Goal: Feedback & Contribution: Submit feedback/report problem

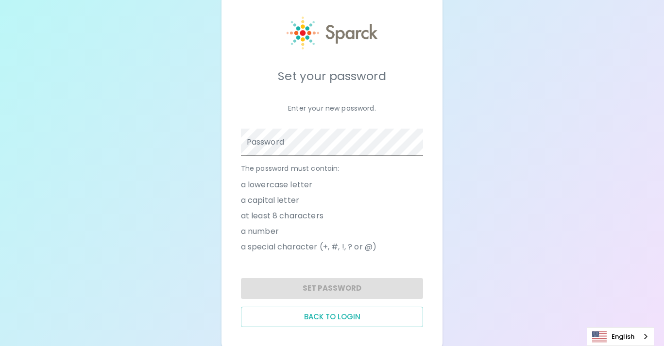
scroll to position [34, 0]
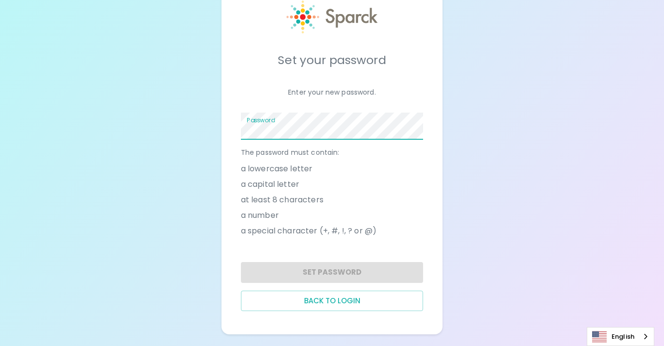
click at [278, 125] on div "Password" at bounding box center [332, 126] width 183 height 27
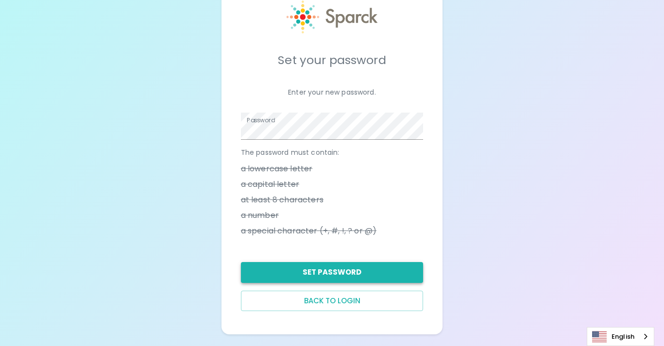
click at [330, 277] on button "Set Password" at bounding box center [332, 272] width 183 height 20
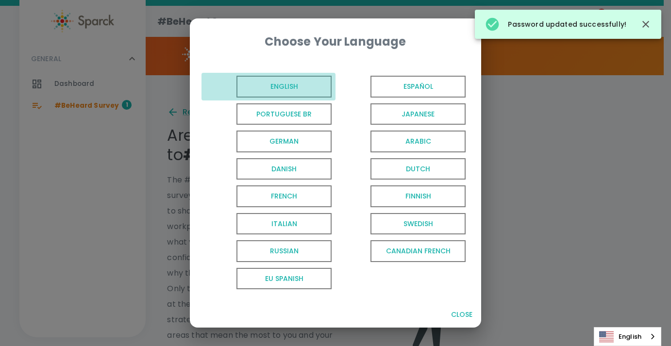
click at [313, 83] on span "English" at bounding box center [283, 87] width 95 height 22
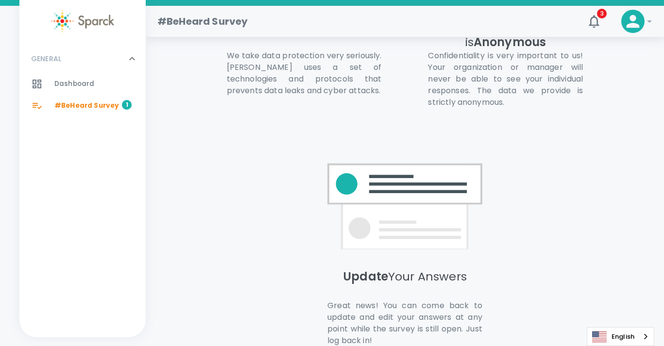
scroll to position [733, 0]
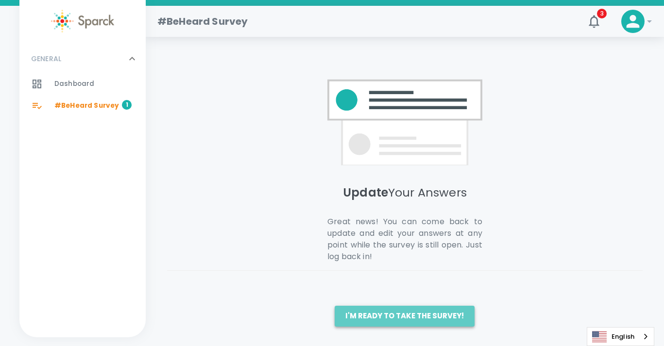
click at [424, 313] on button "I'm ready to take the survey!" at bounding box center [404, 316] width 140 height 20
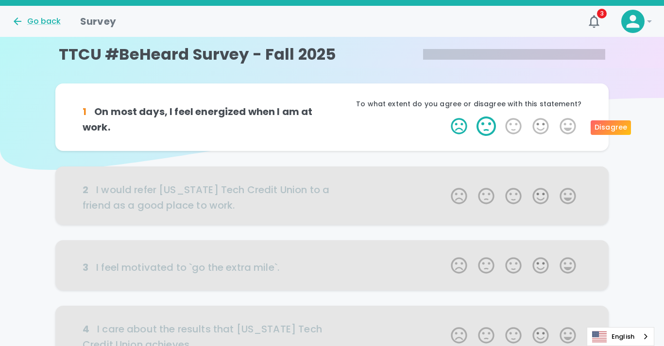
click at [489, 130] on label "2 Stars" at bounding box center [485, 126] width 27 height 19
click at [445, 117] on input "2 Stars" at bounding box center [445, 116] width 0 height 0
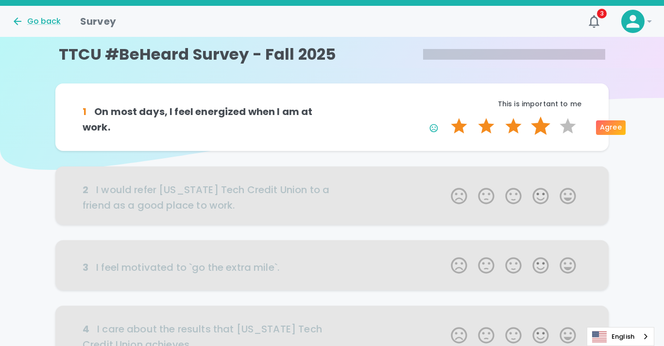
click at [543, 126] on label "4 Stars" at bounding box center [540, 126] width 27 height 19
click at [445, 117] on input "4 Stars" at bounding box center [445, 116] width 0 height 0
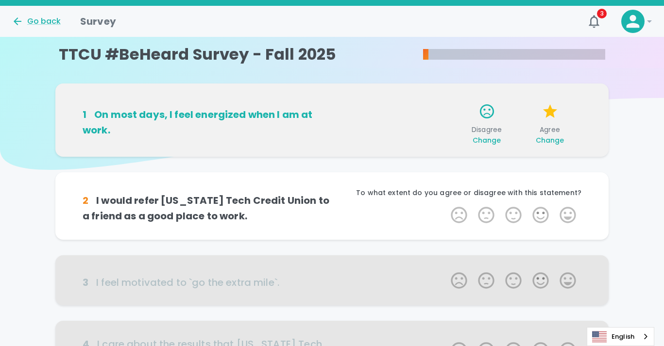
scroll to position [85, 0]
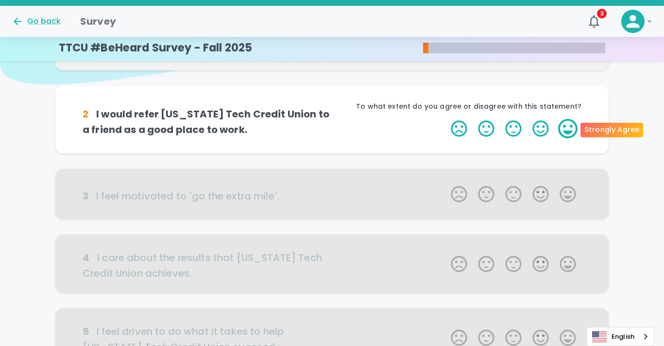
click at [565, 126] on label "5 Stars" at bounding box center [567, 128] width 27 height 19
click at [445, 119] on input "5 Stars" at bounding box center [445, 118] width 0 height 0
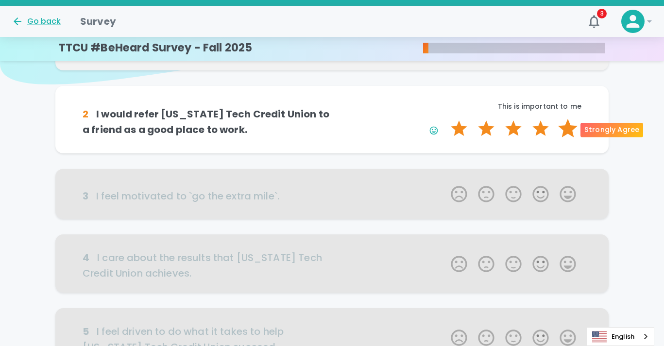
click at [562, 129] on label "5 Stars" at bounding box center [567, 128] width 27 height 19
click at [445, 119] on input "5 Stars" at bounding box center [445, 118] width 0 height 0
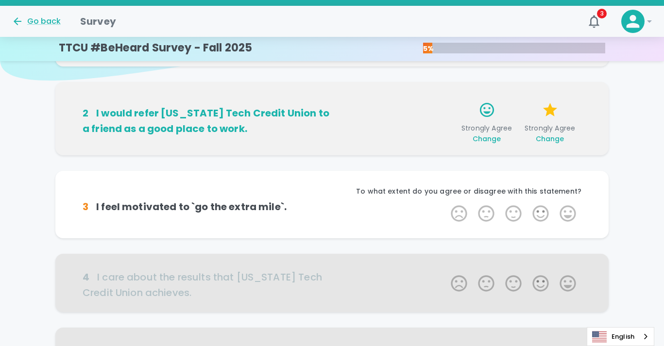
scroll to position [171, 0]
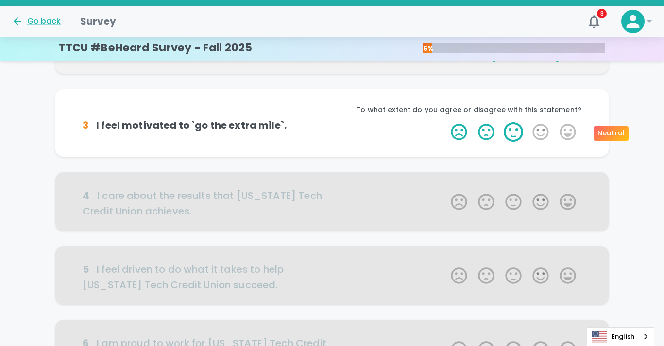
click at [518, 128] on label "3 Stars" at bounding box center [513, 131] width 27 height 19
click at [445, 122] on input "3 Stars" at bounding box center [445, 122] width 0 height 0
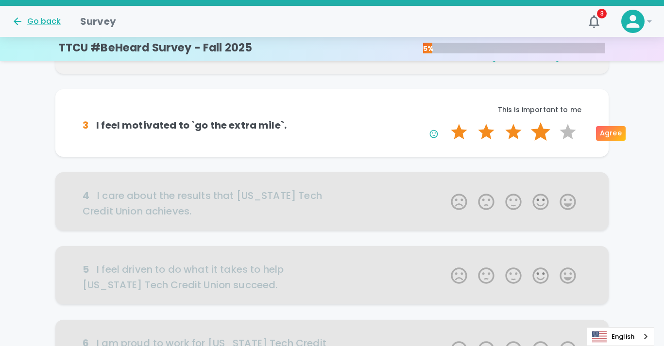
click at [537, 134] on label "4 Stars" at bounding box center [540, 131] width 27 height 19
click at [445, 122] on input "4 Stars" at bounding box center [445, 122] width 0 height 0
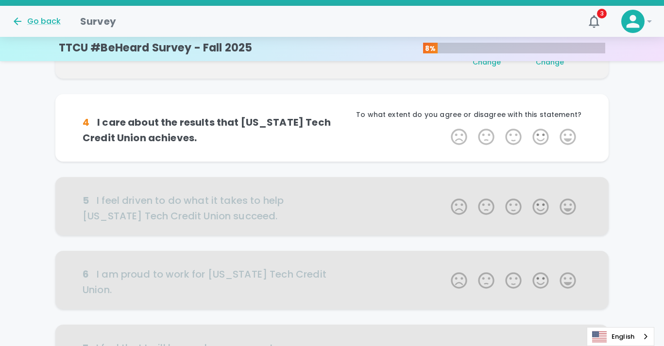
scroll to position [256, 0]
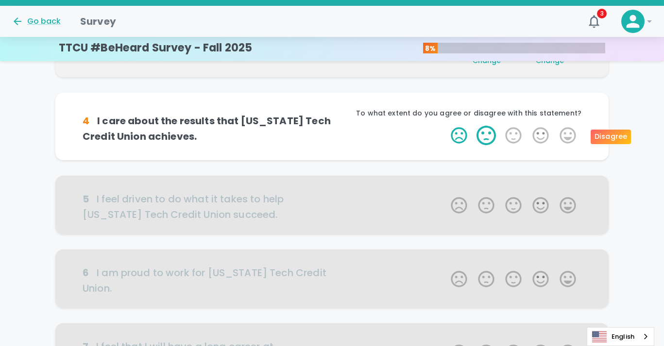
click at [496, 136] on label "2 Stars" at bounding box center [485, 135] width 27 height 19
click at [445, 126] on input "2 Stars" at bounding box center [445, 125] width 0 height 0
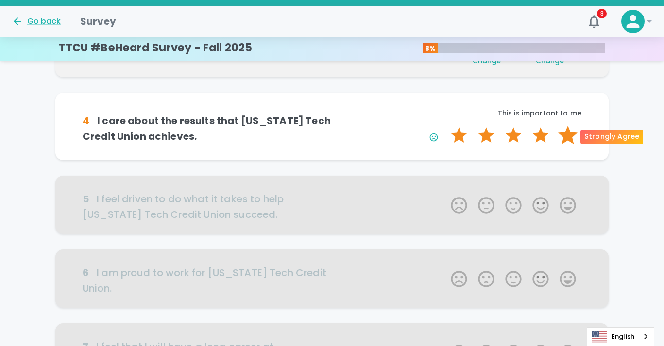
click at [568, 136] on label "5 Stars" at bounding box center [567, 135] width 27 height 19
click at [445, 126] on input "5 Stars" at bounding box center [445, 125] width 0 height 0
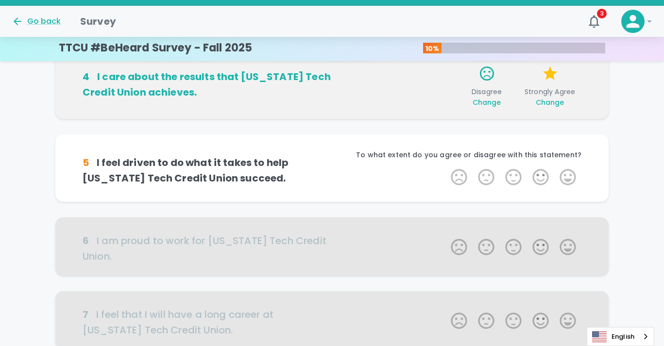
scroll to position [342, 0]
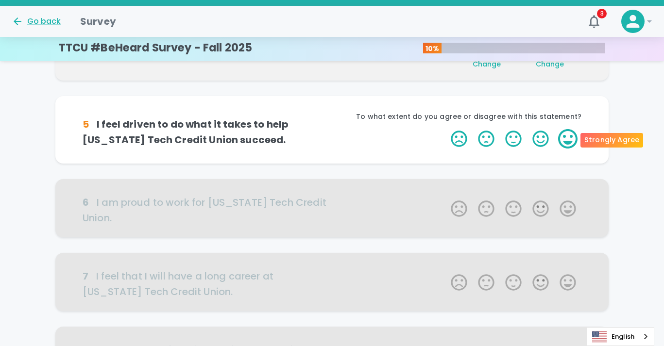
click at [571, 142] on label "5 Stars" at bounding box center [567, 138] width 27 height 19
click at [445, 129] on input "5 Stars" at bounding box center [445, 129] width 0 height 0
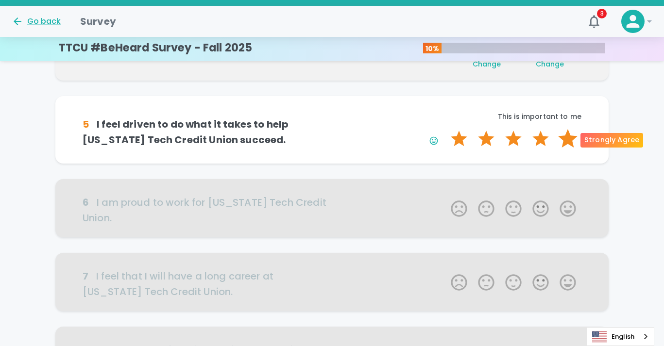
click at [568, 139] on label "5 Stars" at bounding box center [567, 138] width 27 height 19
click at [445, 129] on input "5 Stars" at bounding box center [445, 129] width 0 height 0
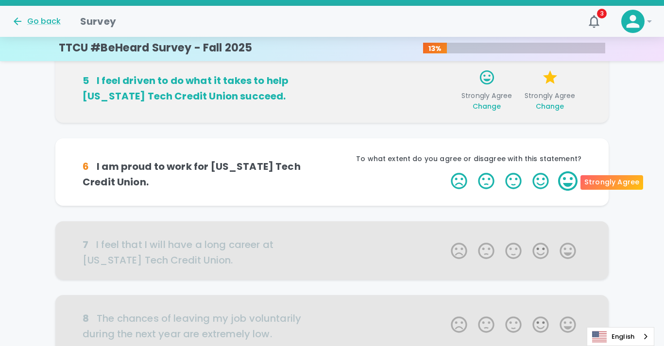
scroll to position [427, 0]
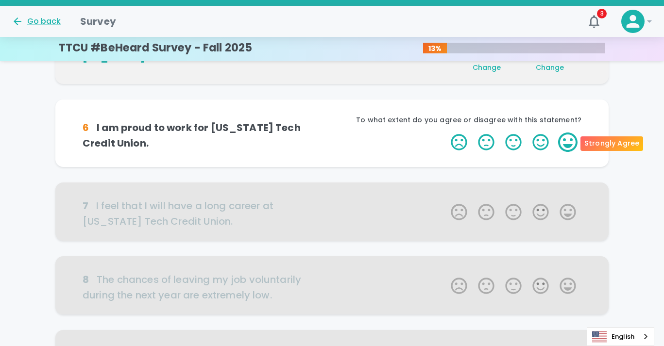
click at [567, 141] on label "5 Stars" at bounding box center [567, 142] width 27 height 19
click at [445, 133] on input "5 Stars" at bounding box center [445, 132] width 0 height 0
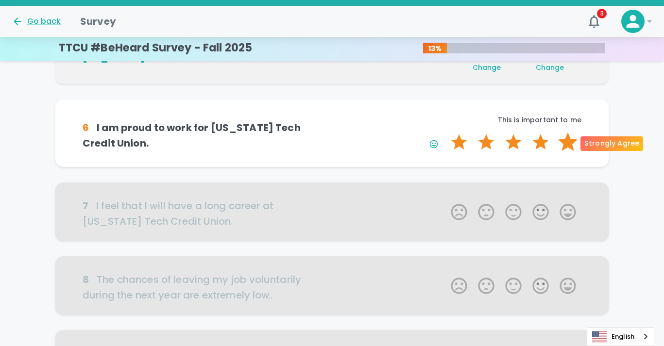
click at [570, 143] on label "5 Stars" at bounding box center [567, 142] width 27 height 19
click at [445, 133] on input "5 Stars" at bounding box center [445, 132] width 0 height 0
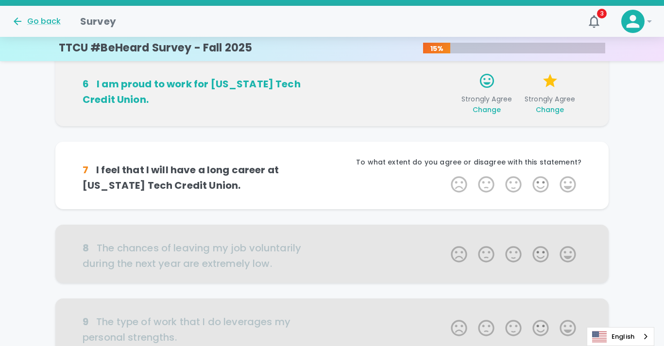
scroll to position [513, 0]
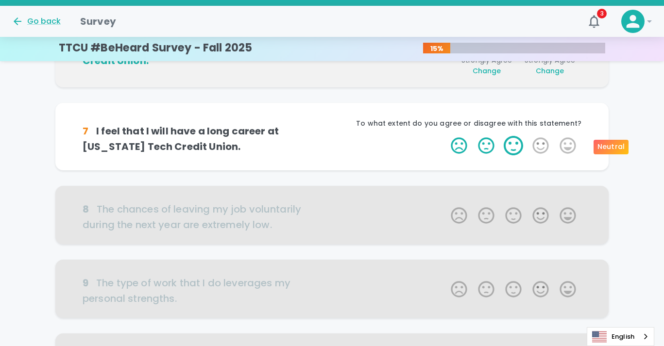
click at [513, 149] on label "3 Stars" at bounding box center [513, 145] width 27 height 19
click at [445, 136] on input "3 Stars" at bounding box center [445, 135] width 0 height 0
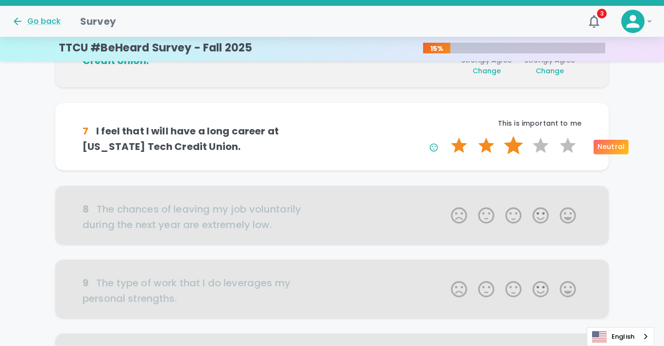
click at [519, 148] on label "3 Stars" at bounding box center [513, 145] width 27 height 19
click at [445, 136] on input "3 Stars" at bounding box center [445, 135] width 0 height 0
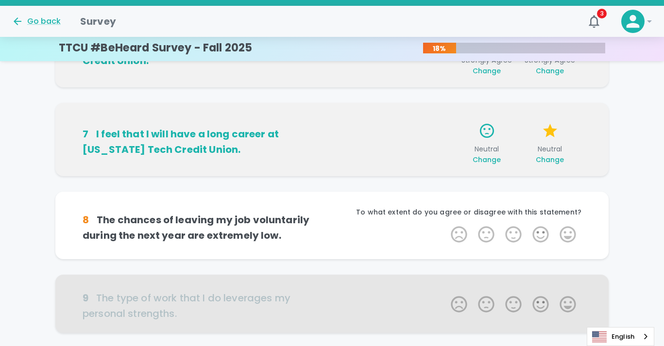
scroll to position [598, 0]
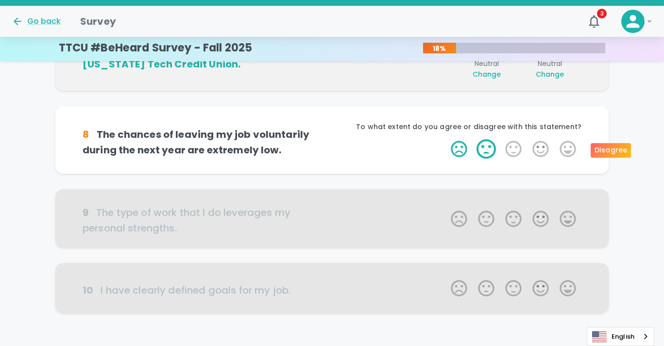
click at [486, 151] on label "2 Stars" at bounding box center [485, 148] width 27 height 19
click at [445, 139] on input "2 Stars" at bounding box center [445, 139] width 0 height 0
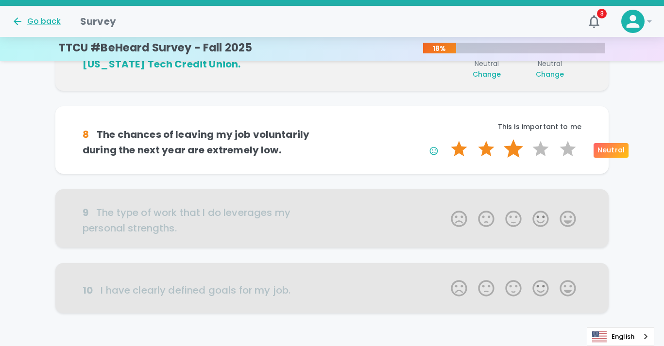
click at [514, 151] on label "3 Stars" at bounding box center [513, 148] width 27 height 19
click at [445, 139] on input "3 Stars" at bounding box center [445, 139] width 0 height 0
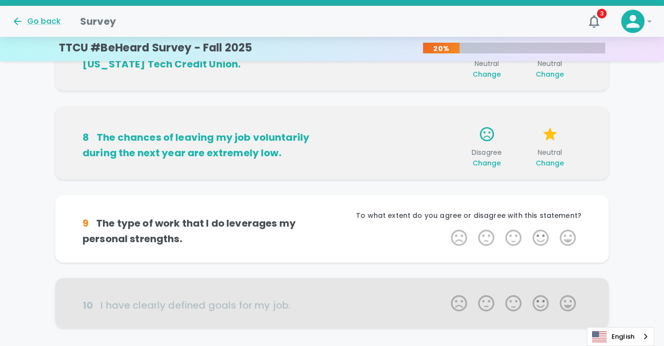
scroll to position [659, 0]
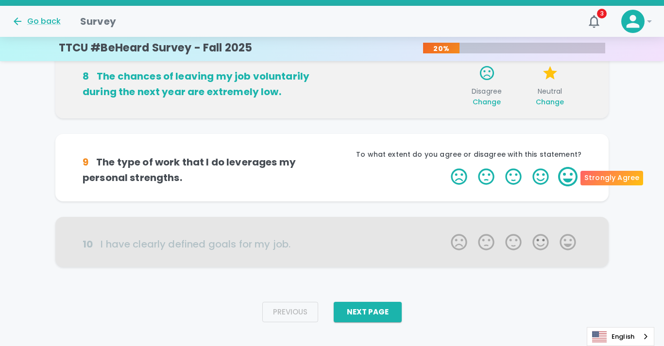
click at [559, 180] on label "5 Stars" at bounding box center [567, 176] width 27 height 19
click at [445, 167] on input "5 Stars" at bounding box center [445, 167] width 0 height 0
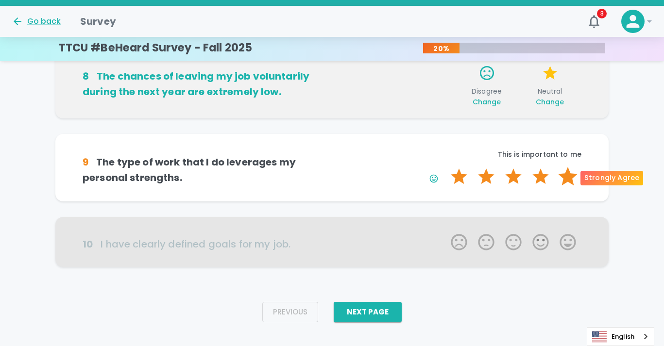
click at [569, 180] on label "5 Stars" at bounding box center [567, 176] width 27 height 19
click at [445, 167] on input "5 Stars" at bounding box center [445, 167] width 0 height 0
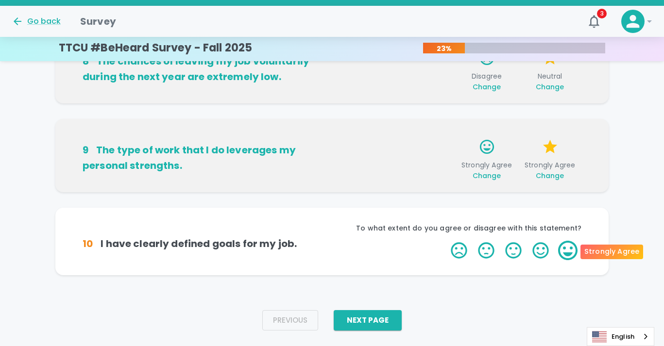
click at [576, 252] on label "5 Stars" at bounding box center [567, 250] width 27 height 19
click at [445, 241] on input "5 Stars" at bounding box center [445, 240] width 0 height 0
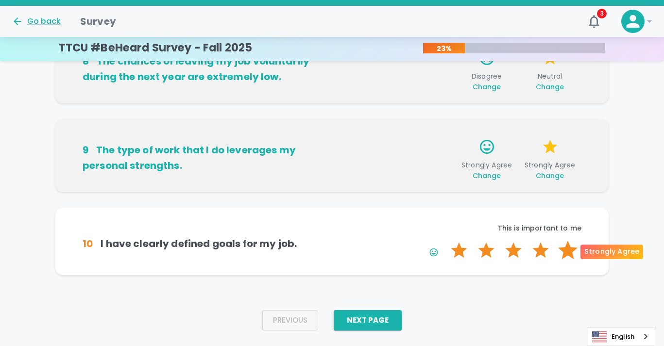
click at [571, 247] on label "5 Stars" at bounding box center [567, 250] width 27 height 19
click at [445, 241] on input "5 Stars" at bounding box center [445, 240] width 0 height 0
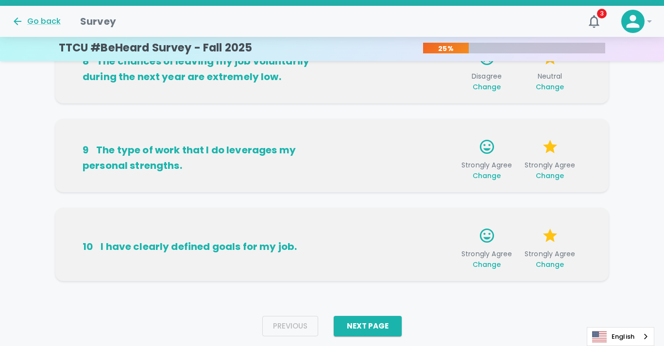
scroll to position [698, 0]
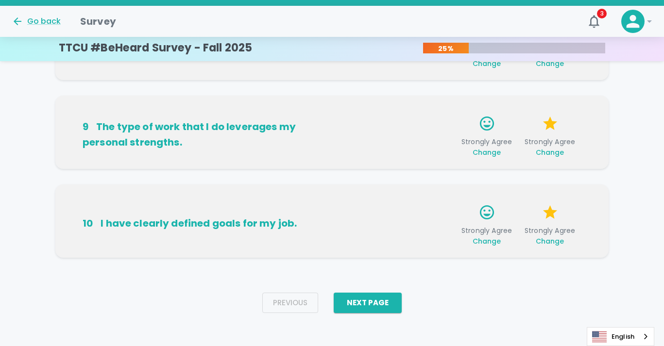
click at [366, 292] on div "Previous Next Page" at bounding box center [331, 303] width 155 height 36
click at [383, 298] on button "Next Page" at bounding box center [368, 303] width 68 height 20
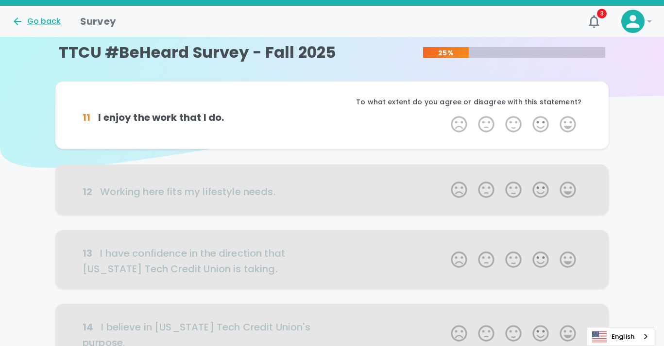
scroll to position [0, 0]
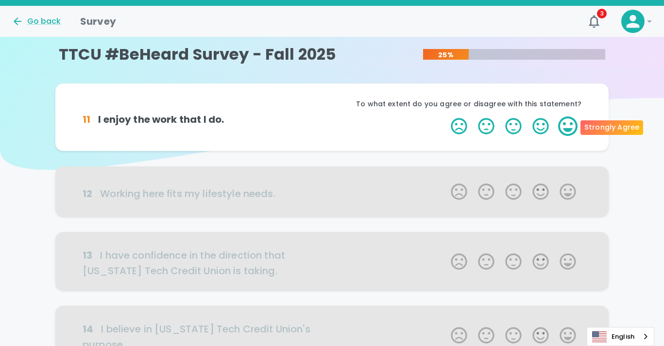
click at [571, 122] on label "5 Stars" at bounding box center [567, 126] width 27 height 19
click at [445, 117] on input "5 Stars" at bounding box center [445, 116] width 0 height 0
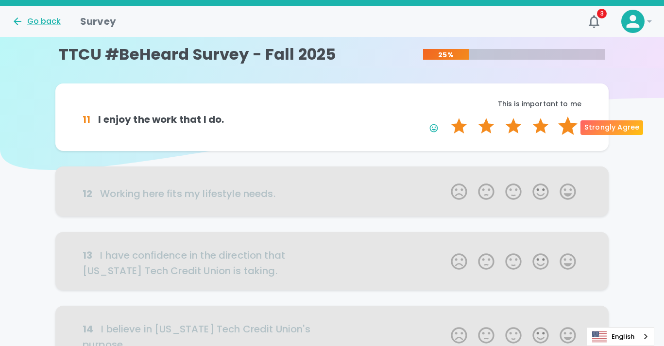
click at [570, 123] on label "5 Stars" at bounding box center [567, 126] width 27 height 19
click at [445, 117] on input "5 Stars" at bounding box center [445, 116] width 0 height 0
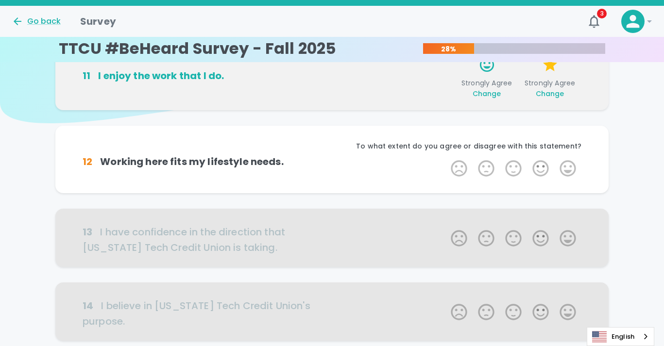
scroll to position [85, 0]
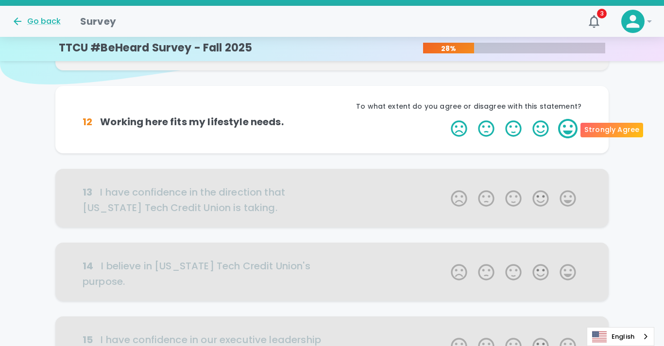
click at [563, 134] on label "5 Stars" at bounding box center [567, 128] width 27 height 19
click at [445, 119] on input "5 Stars" at bounding box center [445, 118] width 0 height 0
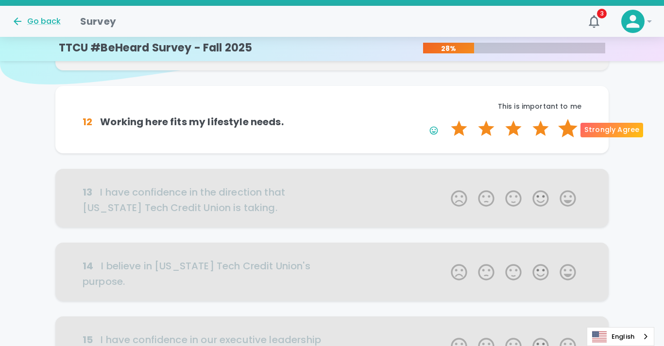
click at [570, 130] on label "5 Stars" at bounding box center [567, 128] width 27 height 19
click at [445, 119] on input "5 Stars" at bounding box center [445, 118] width 0 height 0
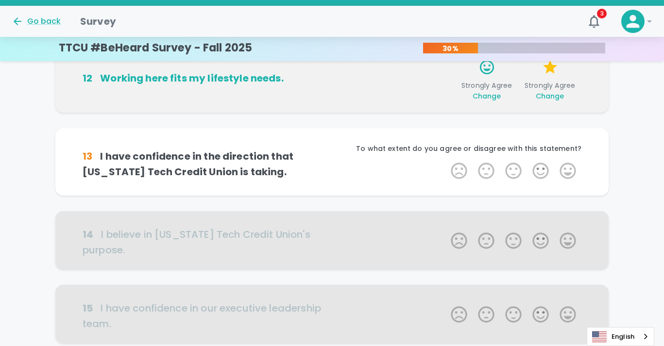
scroll to position [171, 0]
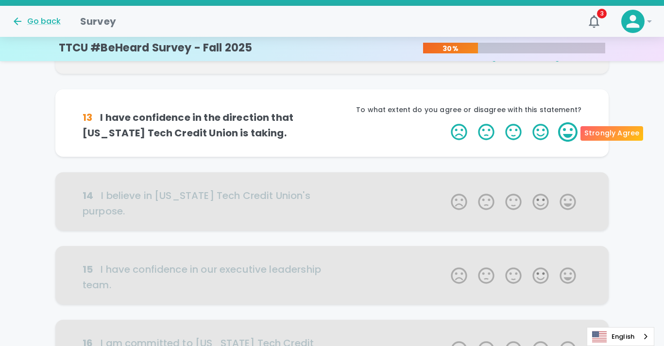
click at [568, 134] on label "5 Stars" at bounding box center [567, 131] width 27 height 19
click at [445, 122] on input "5 Stars" at bounding box center [445, 122] width 0 height 0
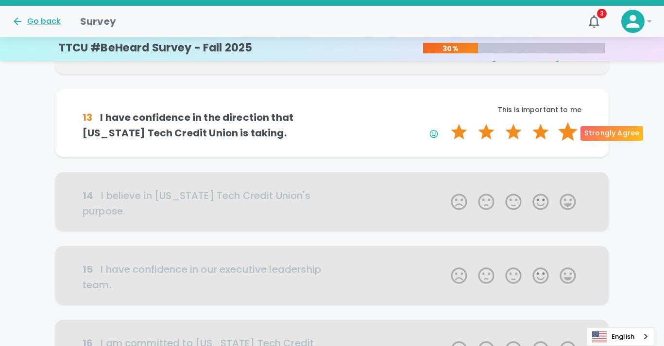
click at [576, 125] on label "5 Stars" at bounding box center [567, 131] width 27 height 19
click at [445, 122] on input "5 Stars" at bounding box center [445, 122] width 0 height 0
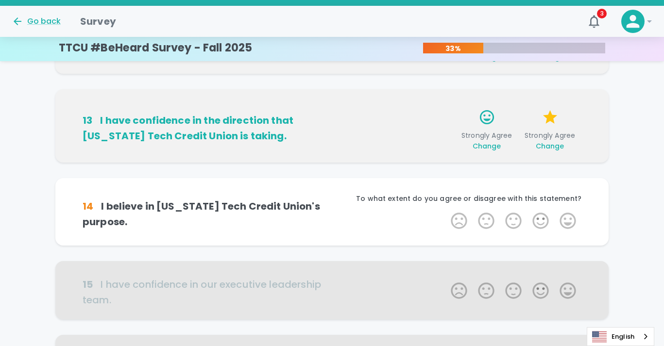
scroll to position [256, 0]
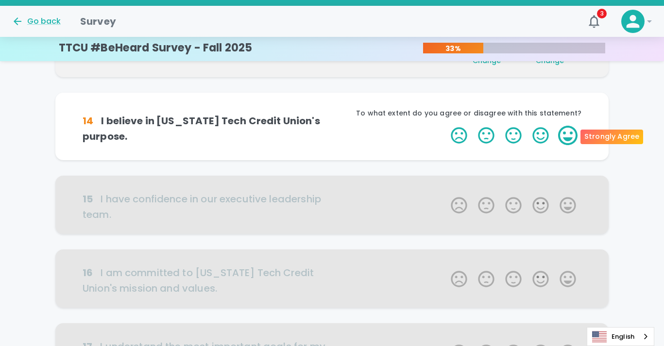
click at [563, 136] on label "5 Stars" at bounding box center [567, 135] width 27 height 19
click at [445, 126] on input "5 Stars" at bounding box center [445, 125] width 0 height 0
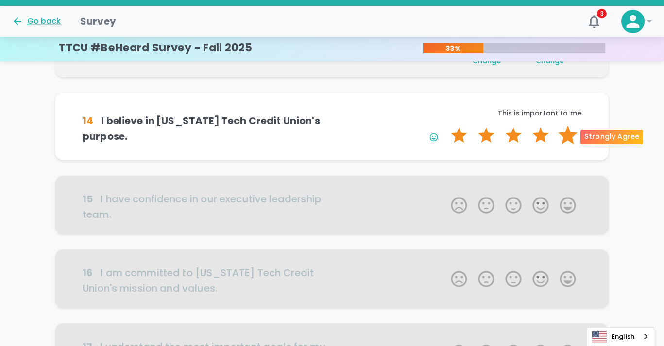
click at [563, 141] on label "5 Stars" at bounding box center [567, 135] width 27 height 19
click at [445, 126] on input "5 Stars" at bounding box center [445, 125] width 0 height 0
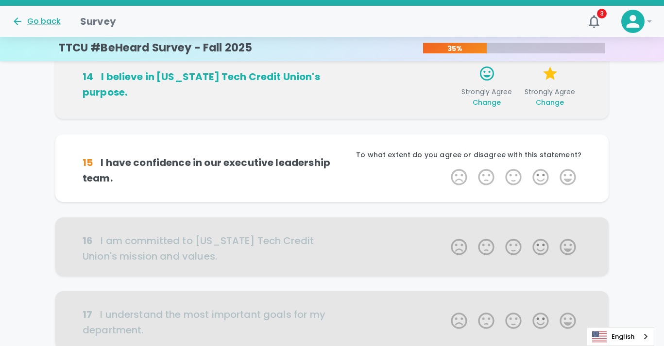
scroll to position [342, 0]
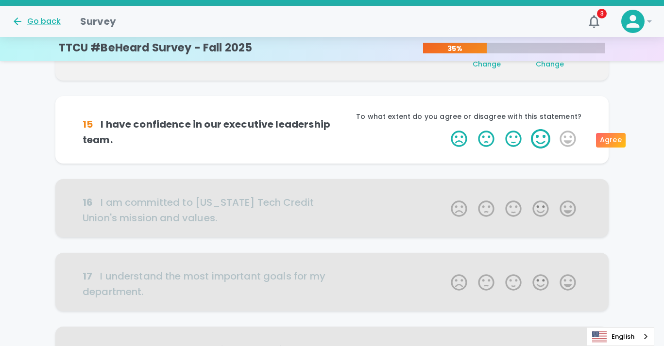
click at [542, 139] on label "4 Stars" at bounding box center [540, 138] width 27 height 19
click at [445, 129] on input "4 Stars" at bounding box center [445, 129] width 0 height 0
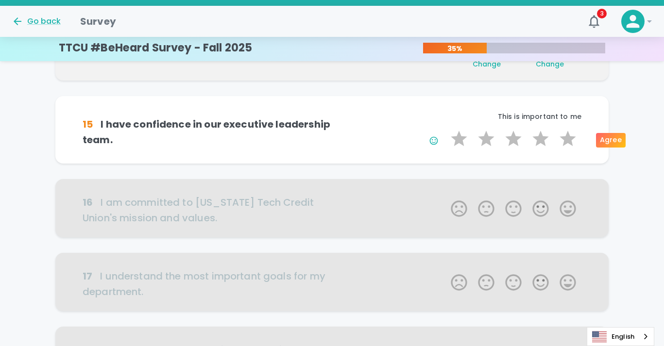
click at [542, 139] on label "4 Stars" at bounding box center [540, 138] width 27 height 19
click at [445, 129] on input "4 Stars" at bounding box center [445, 129] width 0 height 0
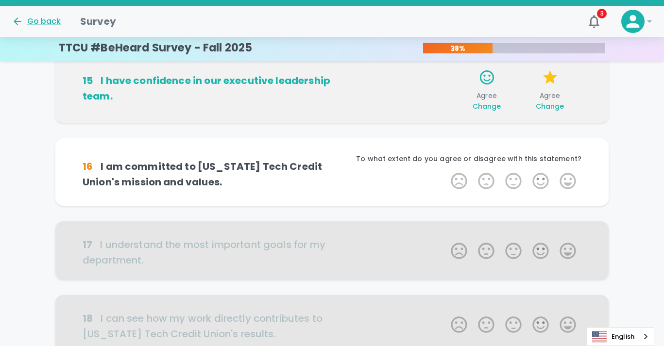
scroll to position [427, 0]
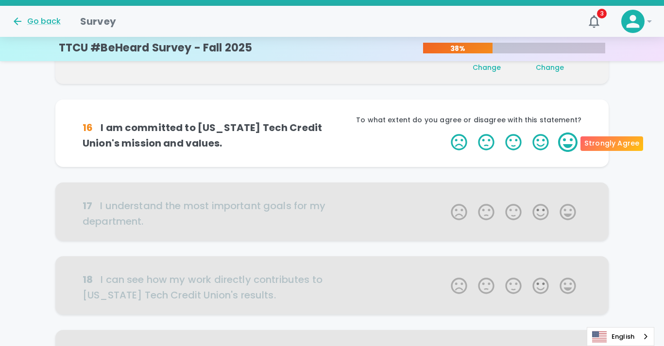
click at [562, 144] on label "5 Stars" at bounding box center [567, 142] width 27 height 19
click at [445, 133] on input "5 Stars" at bounding box center [445, 132] width 0 height 0
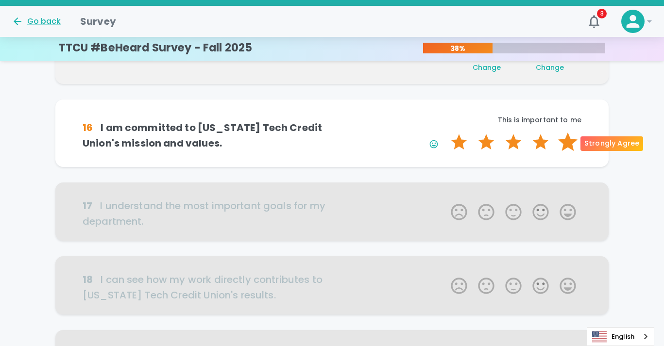
click at [564, 144] on label "5 Stars" at bounding box center [567, 142] width 27 height 19
click at [445, 133] on input "5 Stars" at bounding box center [445, 132] width 0 height 0
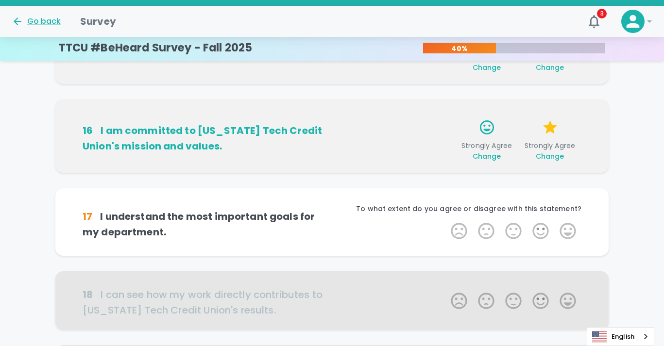
scroll to position [513, 0]
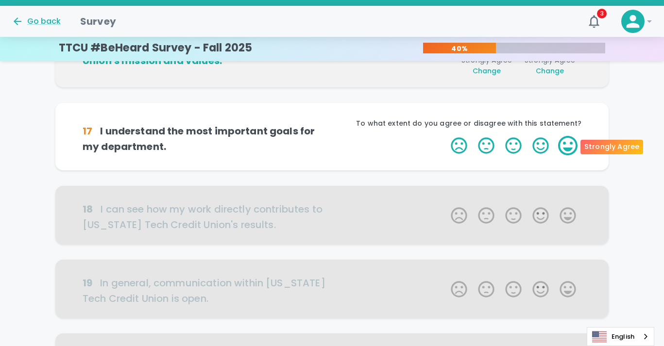
click at [572, 142] on label "5 Stars" at bounding box center [567, 145] width 27 height 19
click at [445, 136] on input "5 Stars" at bounding box center [445, 135] width 0 height 0
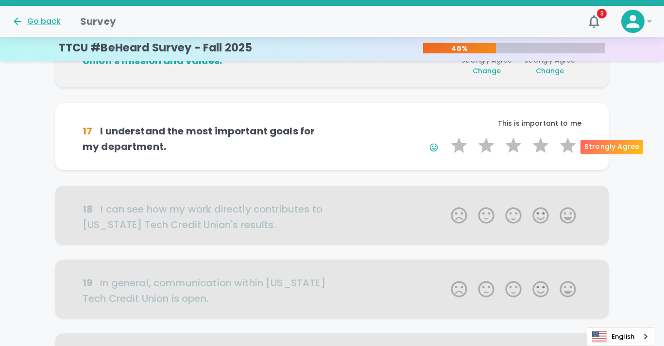
click at [572, 142] on label "5 Stars" at bounding box center [567, 145] width 27 height 19
click at [445, 136] on input "5 Stars" at bounding box center [445, 135] width 0 height 0
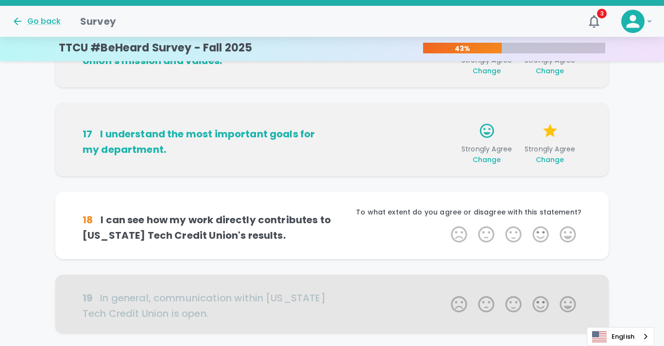
scroll to position [598, 0]
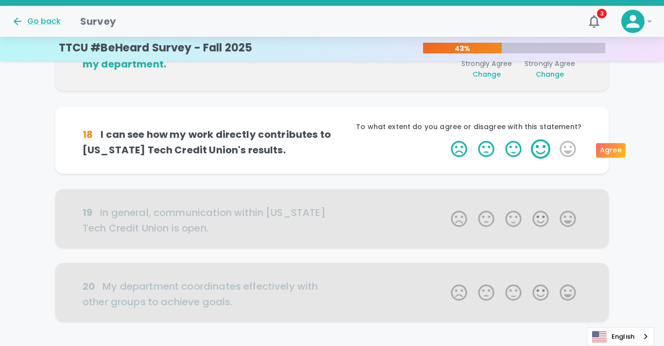
click at [545, 149] on label "4 Stars" at bounding box center [540, 148] width 27 height 19
click at [445, 139] on input "4 Stars" at bounding box center [445, 139] width 0 height 0
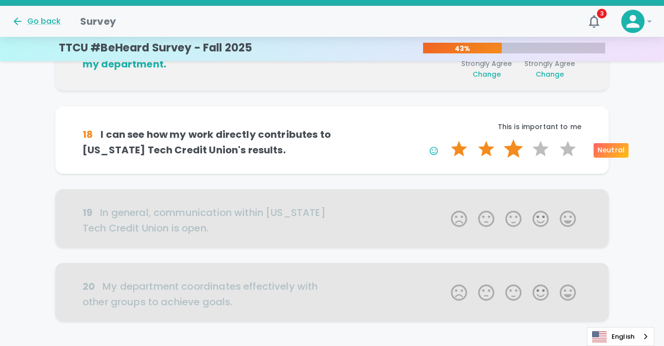
click at [524, 148] on label "3 Stars" at bounding box center [513, 148] width 27 height 19
click at [445, 139] on input "3 Stars" at bounding box center [445, 139] width 0 height 0
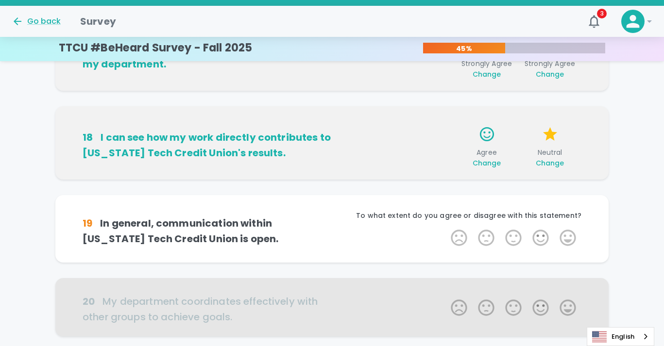
scroll to position [668, 0]
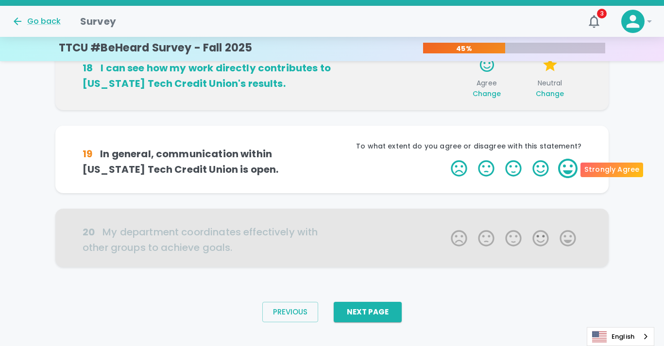
click at [573, 167] on label "5 Stars" at bounding box center [567, 168] width 27 height 19
click at [445, 159] on input "5 Stars" at bounding box center [445, 158] width 0 height 0
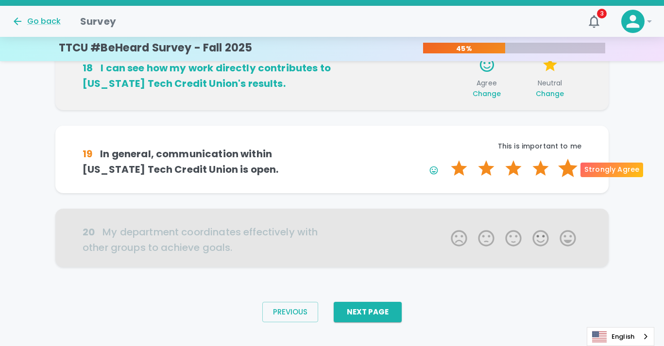
click at [570, 168] on label "5 Stars" at bounding box center [567, 168] width 27 height 19
click at [445, 159] on input "5 Stars" at bounding box center [445, 158] width 0 height 0
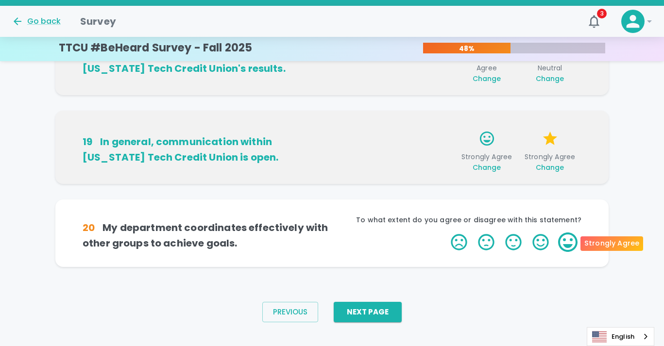
click at [566, 245] on label "5 Stars" at bounding box center [567, 242] width 27 height 19
click at [445, 233] on input "5 Stars" at bounding box center [445, 232] width 0 height 0
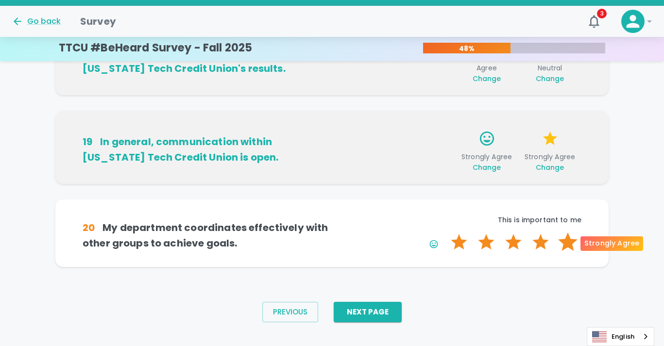
click at [573, 243] on label "5 Stars" at bounding box center [567, 242] width 27 height 19
click at [445, 233] on input "5 Stars" at bounding box center [445, 232] width 0 height 0
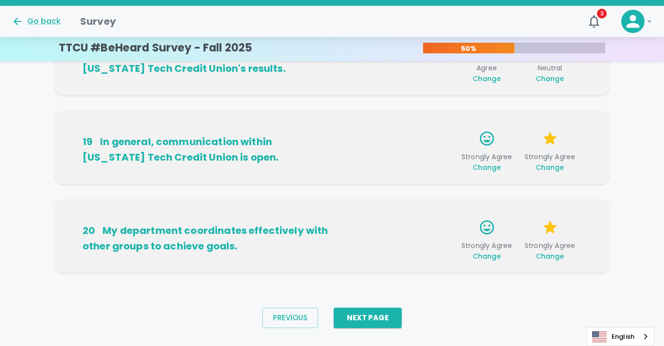
scroll to position [698, 0]
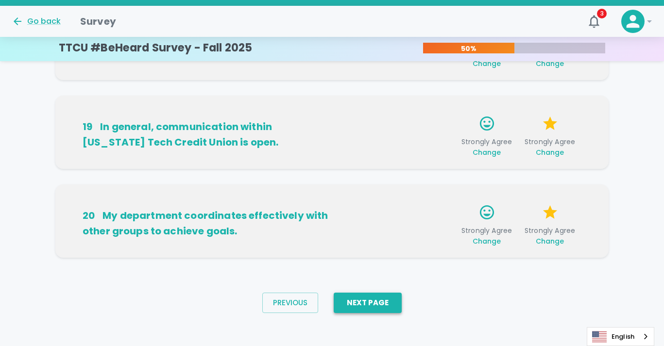
click at [386, 298] on button "Next Page" at bounding box center [368, 303] width 68 height 20
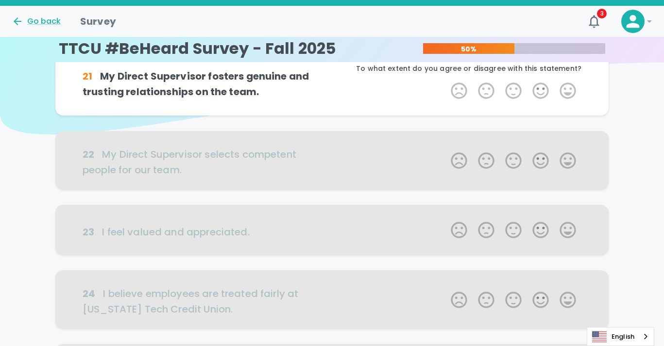
scroll to position [0, 0]
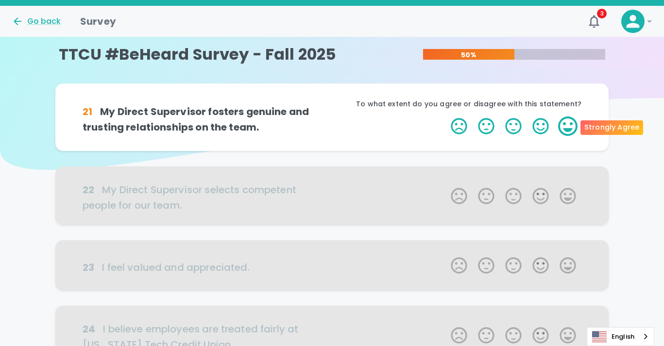
click at [569, 131] on label "5 Stars" at bounding box center [567, 126] width 27 height 19
click at [445, 117] on input "5 Stars" at bounding box center [445, 116] width 0 height 0
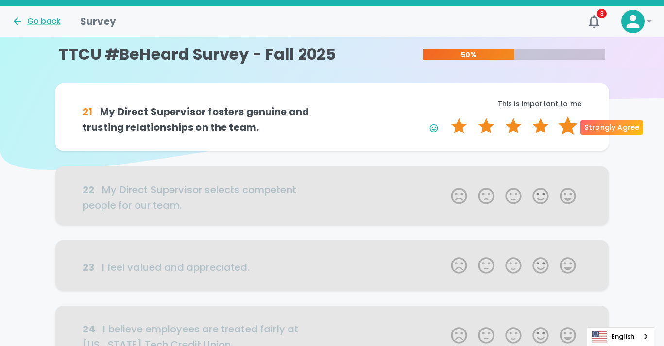
click at [567, 132] on label "5 Stars" at bounding box center [567, 126] width 27 height 19
click at [445, 117] on input "5 Stars" at bounding box center [445, 116] width 0 height 0
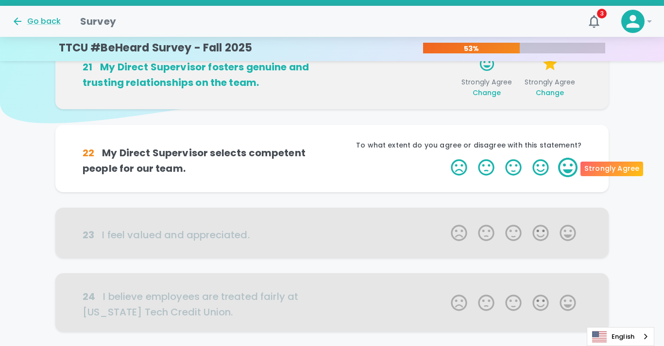
scroll to position [85, 0]
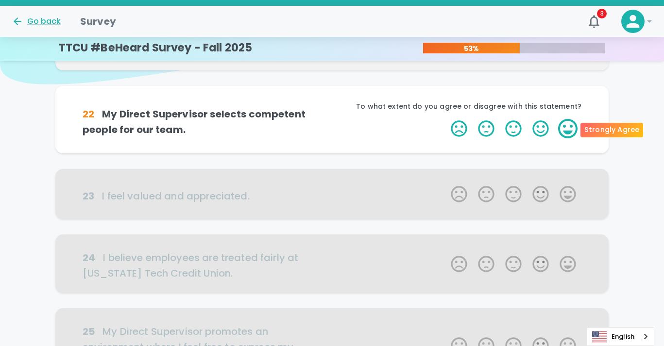
click at [575, 125] on label "5 Stars" at bounding box center [567, 128] width 27 height 19
click at [445, 119] on input "5 Stars" at bounding box center [445, 118] width 0 height 0
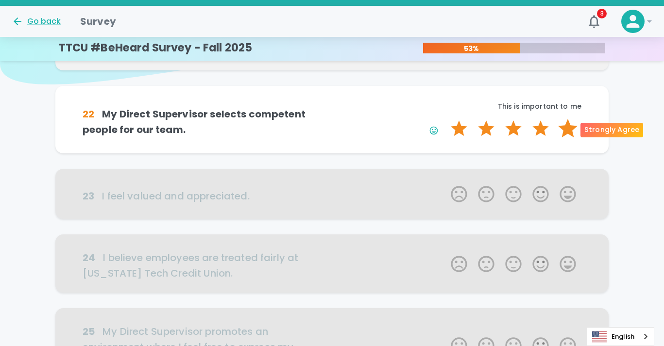
click at [570, 126] on label "5 Stars" at bounding box center [567, 128] width 27 height 19
click at [445, 119] on input "5 Stars" at bounding box center [445, 118] width 0 height 0
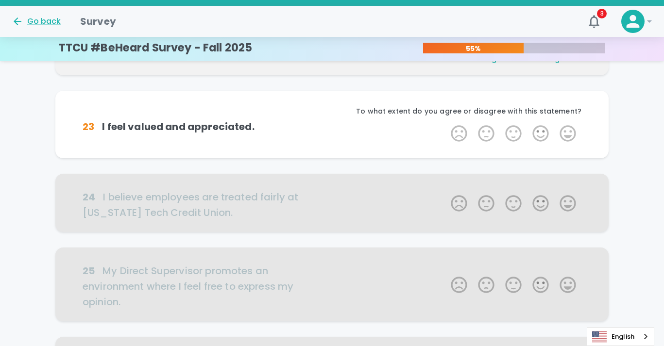
scroll to position [171, 0]
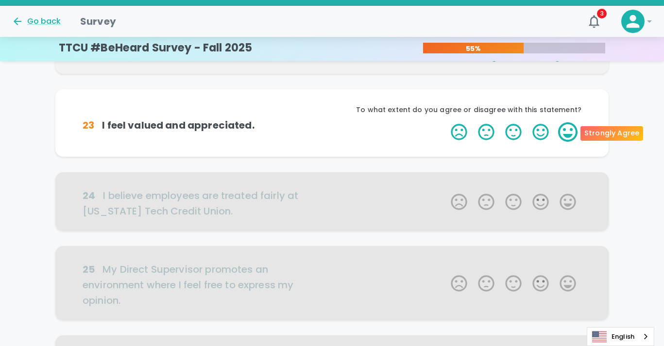
click at [571, 130] on label "5 Stars" at bounding box center [567, 131] width 27 height 19
click at [445, 122] on input "5 Stars" at bounding box center [445, 122] width 0 height 0
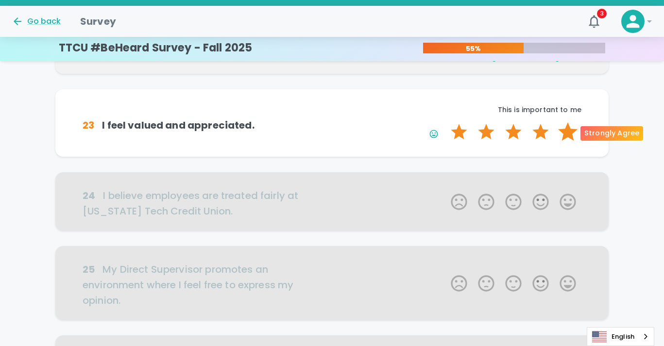
click at [569, 133] on label "5 Stars" at bounding box center [567, 131] width 27 height 19
click at [445, 122] on input "5 Stars" at bounding box center [445, 122] width 0 height 0
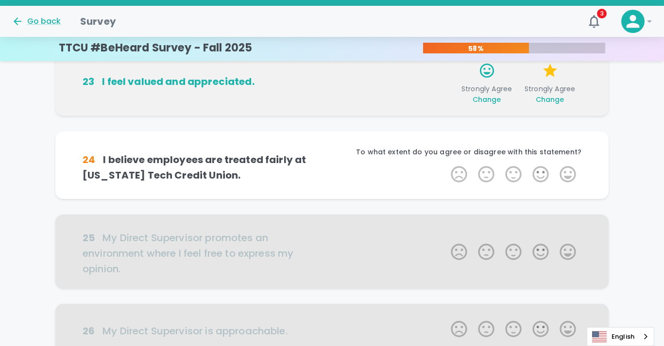
scroll to position [256, 0]
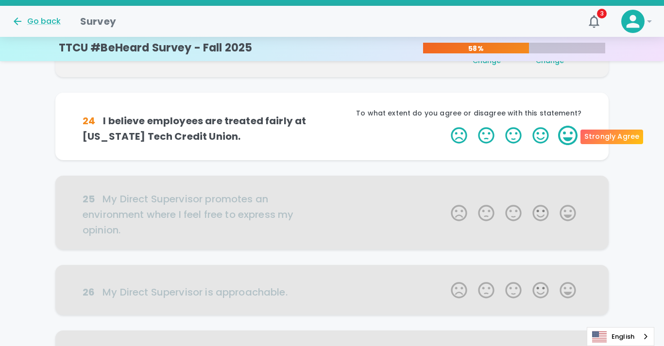
drag, startPoint x: 548, startPoint y: 133, endPoint x: 573, endPoint y: 137, distance: 25.5
click at [573, 137] on span "1 Star 2 Stars 3 Stars 4 Stars 5 Stars Empty" at bounding box center [513, 135] width 136 height 19
click at [573, 137] on label "5 Stars" at bounding box center [567, 135] width 27 height 19
click at [445, 126] on input "5 Stars" at bounding box center [445, 125] width 0 height 0
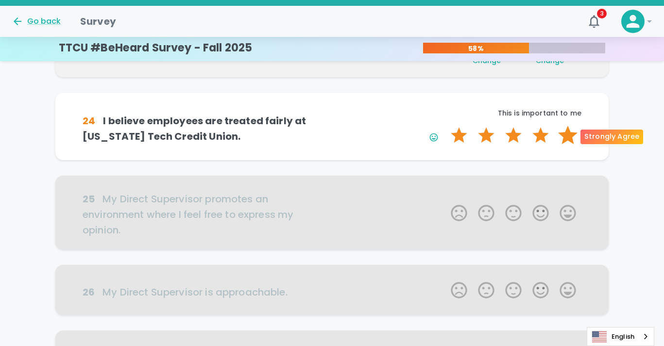
click at [564, 145] on label "5 Stars" at bounding box center [567, 135] width 27 height 19
click at [445, 126] on input "5 Stars" at bounding box center [445, 125] width 0 height 0
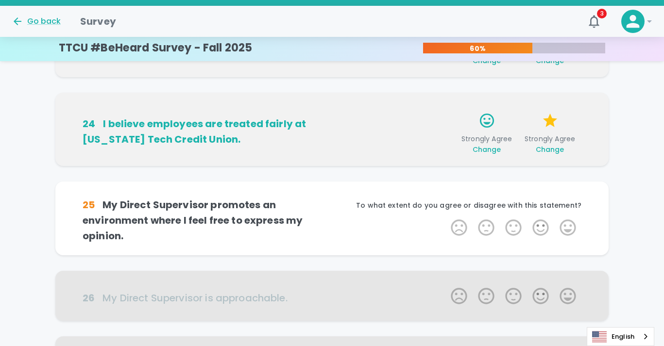
scroll to position [342, 0]
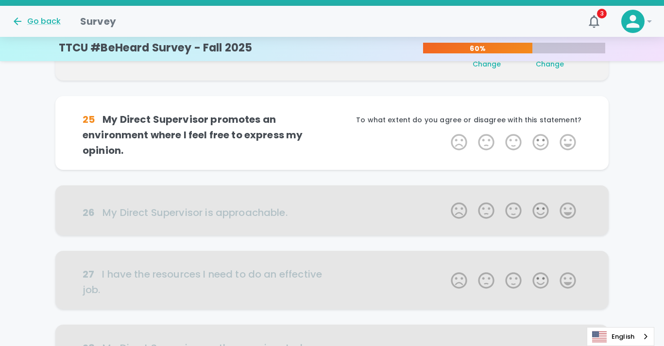
click at [578, 141] on label "5 Stars" at bounding box center [567, 142] width 27 height 19
click at [445, 133] on input "5 Stars" at bounding box center [445, 132] width 0 height 0
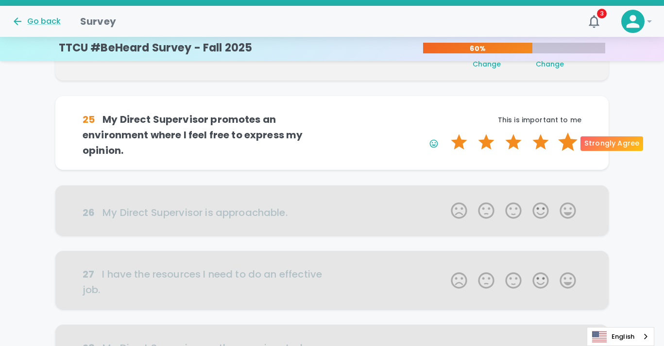
click at [575, 141] on label "5 Stars" at bounding box center [567, 142] width 27 height 19
click at [445, 133] on input "5 Stars" at bounding box center [445, 132] width 0 height 0
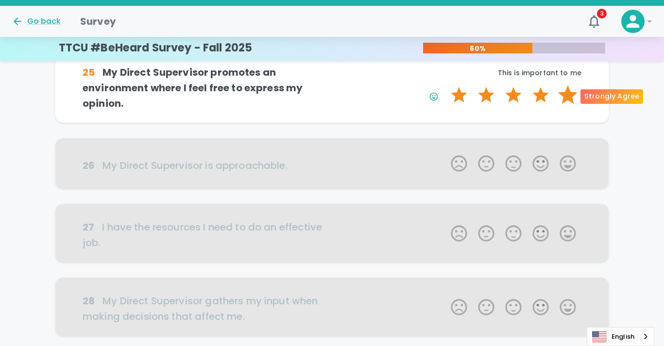
scroll to position [427, 0]
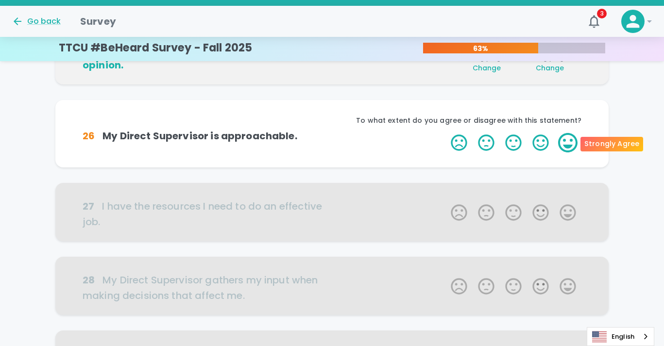
click at [574, 147] on label "5 Stars" at bounding box center [567, 142] width 27 height 19
click at [445, 133] on input "5 Stars" at bounding box center [445, 133] width 0 height 0
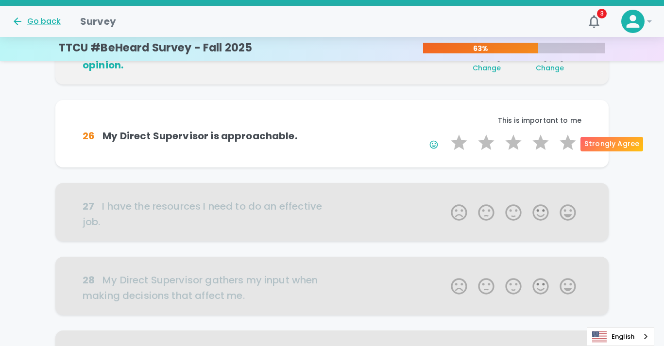
click at [574, 147] on label "5 Stars" at bounding box center [567, 142] width 27 height 19
click at [445, 133] on input "5 Stars" at bounding box center [445, 133] width 0 height 0
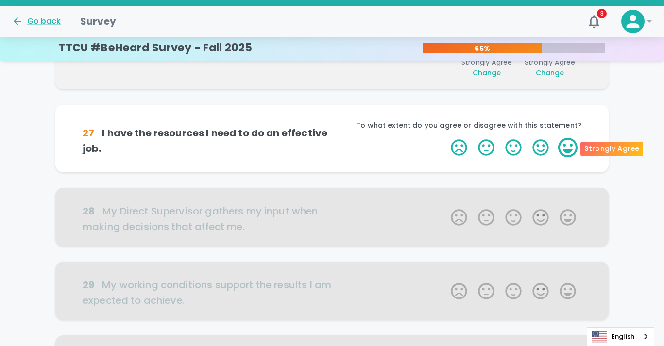
scroll to position [513, 0]
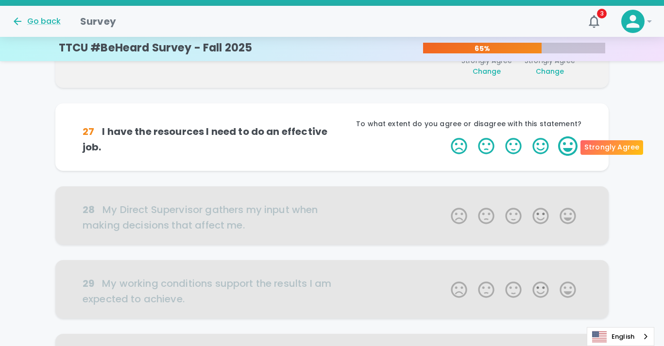
click at [571, 145] on label "5 Stars" at bounding box center [567, 145] width 27 height 19
click at [445, 136] on input "5 Stars" at bounding box center [445, 136] width 0 height 0
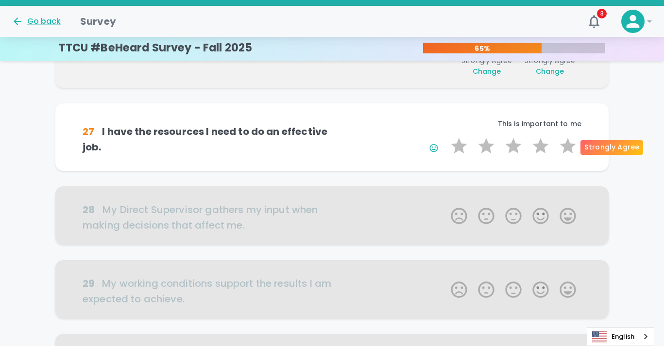
click at [571, 145] on label "5 Stars" at bounding box center [567, 145] width 27 height 19
click at [445, 136] on input "5 Stars" at bounding box center [445, 136] width 0 height 0
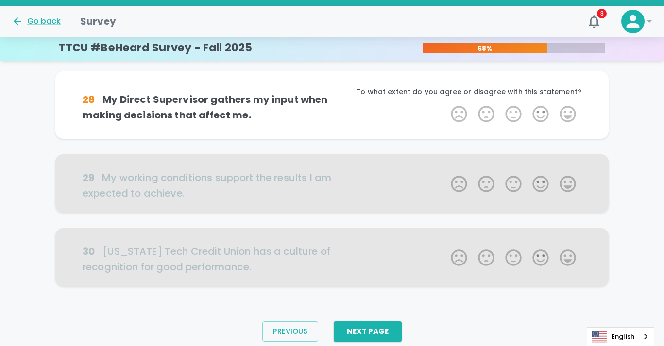
scroll to position [571, 0]
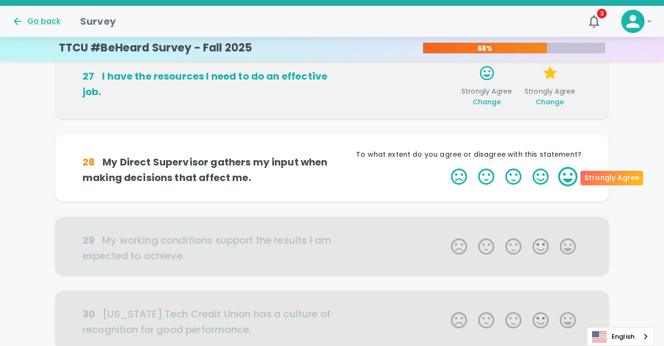
click at [576, 179] on label "5 Stars" at bounding box center [567, 176] width 27 height 19
click at [445, 167] on input "5 Stars" at bounding box center [445, 167] width 0 height 0
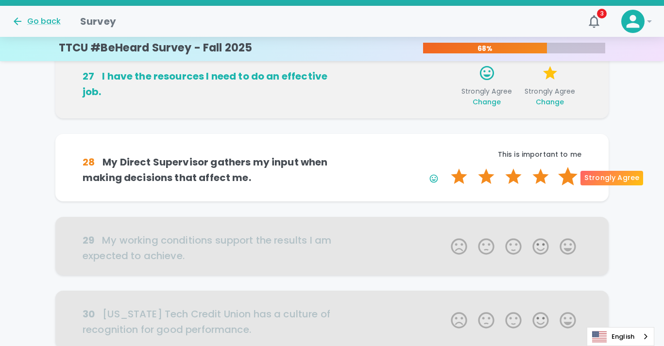
click at [562, 179] on label "5 Stars" at bounding box center [567, 176] width 27 height 19
click at [445, 167] on input "5 Stars" at bounding box center [445, 167] width 0 height 0
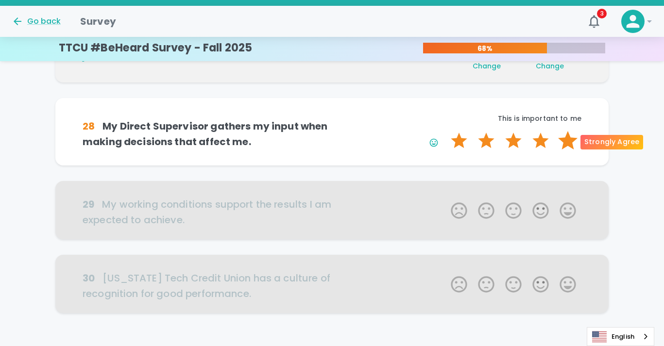
scroll to position [656, 0]
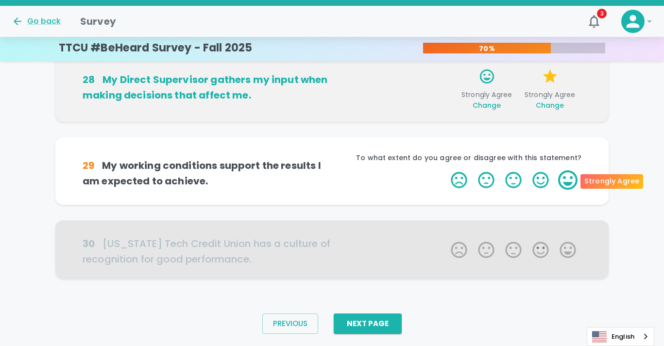
click at [569, 184] on label "5 Stars" at bounding box center [567, 179] width 27 height 19
click at [445, 170] on input "5 Stars" at bounding box center [445, 170] width 0 height 0
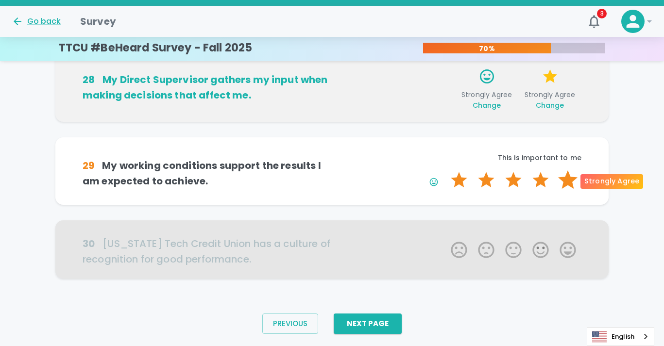
click at [568, 184] on label "5 Stars" at bounding box center [567, 179] width 27 height 19
click at [445, 170] on input "5 Stars" at bounding box center [445, 170] width 0 height 0
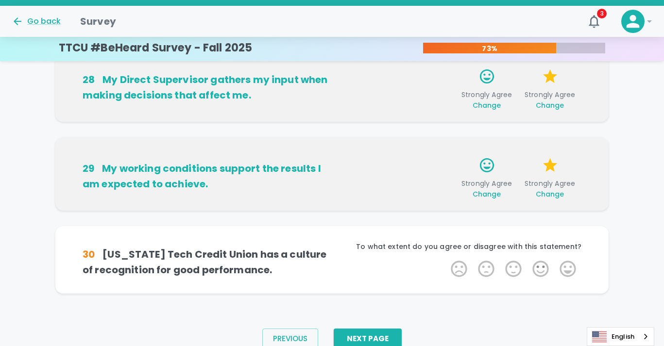
scroll to position [683, 0]
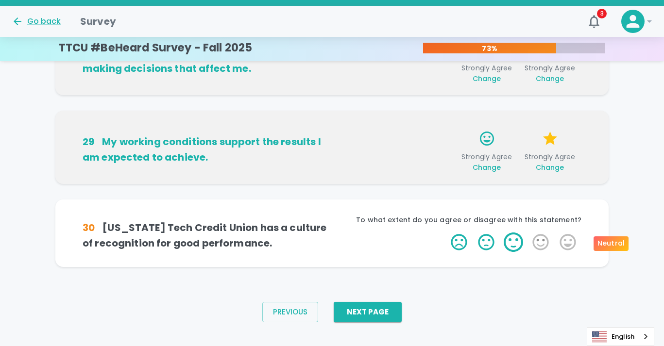
click at [518, 241] on label "3 Stars" at bounding box center [513, 242] width 27 height 19
click at [445, 233] on input "3 Stars" at bounding box center [445, 232] width 0 height 0
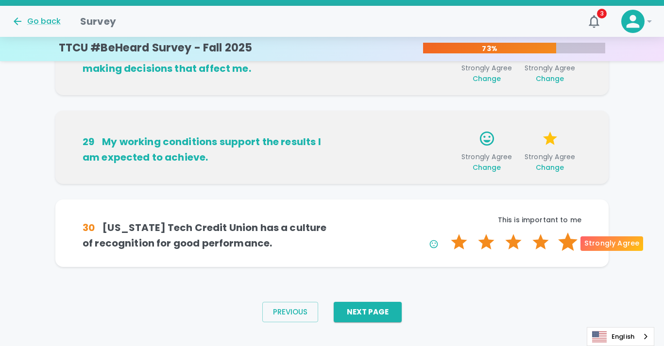
click at [563, 247] on label "5 Stars" at bounding box center [567, 242] width 27 height 19
click at [445, 233] on input "5 Stars" at bounding box center [445, 232] width 0 height 0
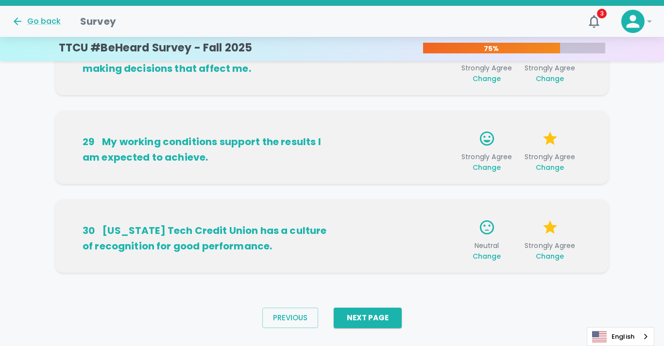
scroll to position [698, 0]
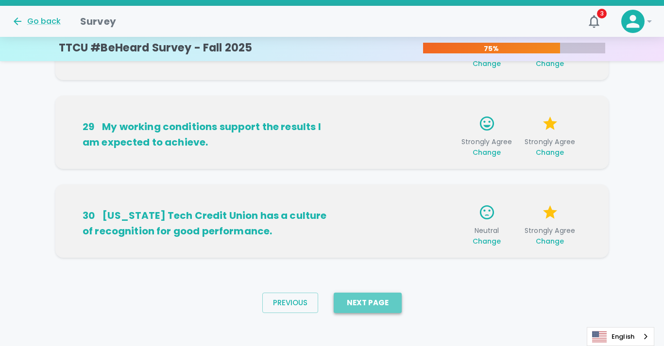
click at [362, 305] on button "Next Page" at bounding box center [368, 303] width 68 height 20
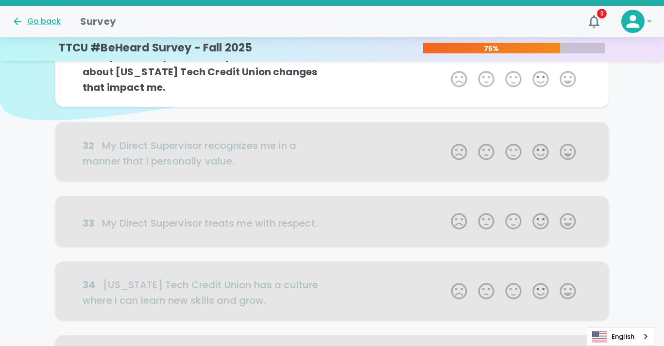
scroll to position [0, 0]
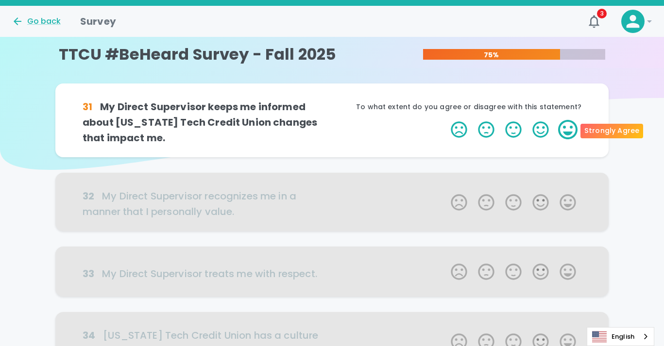
click at [567, 135] on label "5 Stars" at bounding box center [567, 129] width 27 height 19
click at [445, 120] on input "5 Stars" at bounding box center [445, 119] width 0 height 0
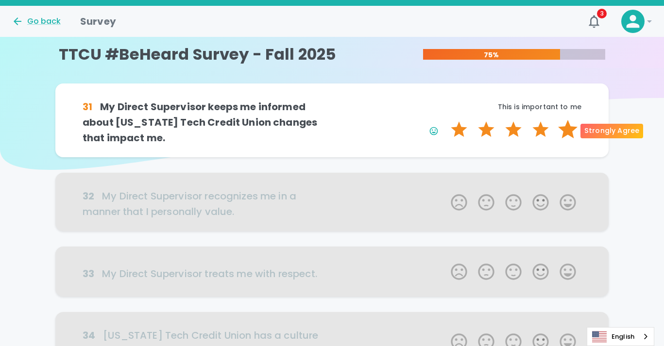
click at [567, 130] on label "5 Stars" at bounding box center [567, 129] width 27 height 19
click at [445, 120] on input "5 Stars" at bounding box center [445, 119] width 0 height 0
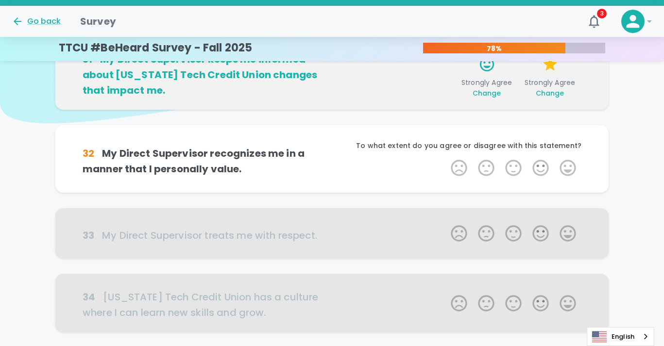
scroll to position [85, 0]
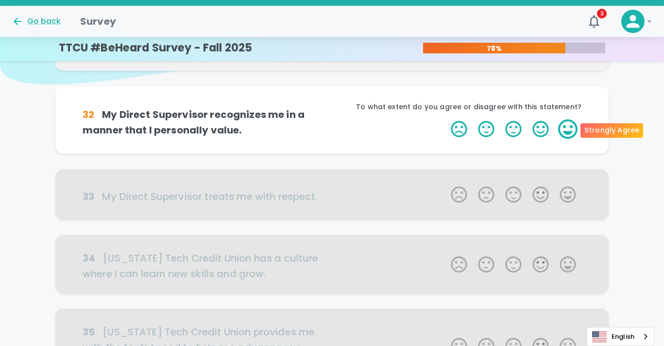
click at [567, 130] on label "5 Stars" at bounding box center [567, 128] width 27 height 19
click at [445, 119] on input "5 Stars" at bounding box center [445, 119] width 0 height 0
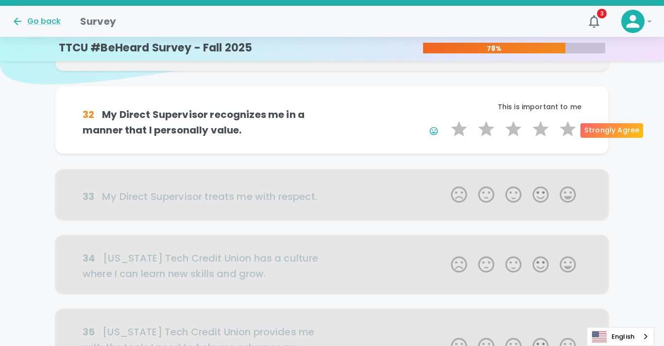
click at [567, 130] on label "5 Stars" at bounding box center [567, 128] width 27 height 19
click at [445, 119] on input "5 Stars" at bounding box center [445, 119] width 0 height 0
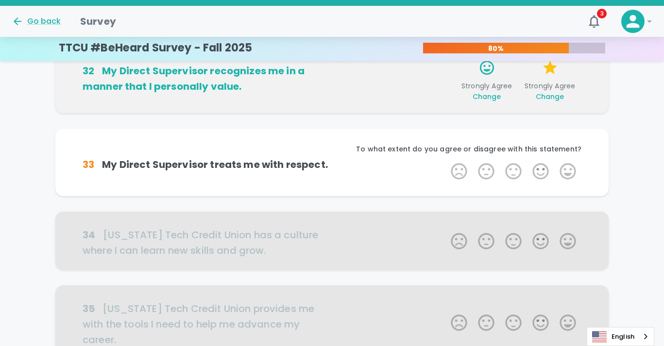
scroll to position [171, 0]
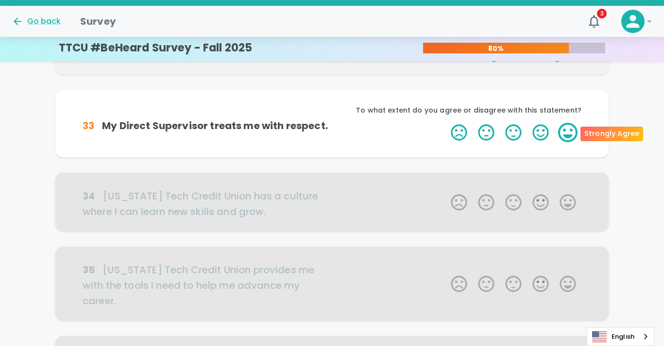
click at [567, 135] on label "5 Stars" at bounding box center [567, 132] width 27 height 19
click at [445, 123] on input "5 Stars" at bounding box center [445, 122] width 0 height 0
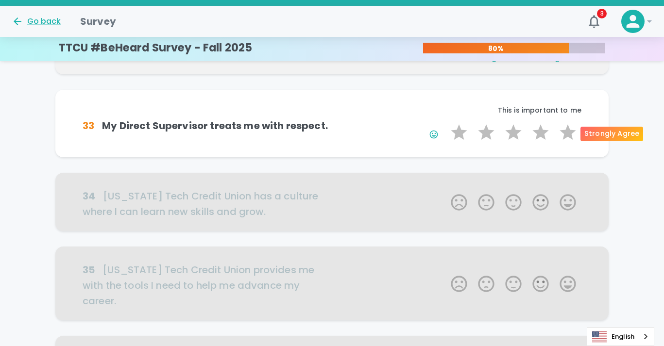
click at [567, 135] on label "5 Stars" at bounding box center [567, 132] width 27 height 19
click at [445, 123] on input "5 Stars" at bounding box center [445, 122] width 0 height 0
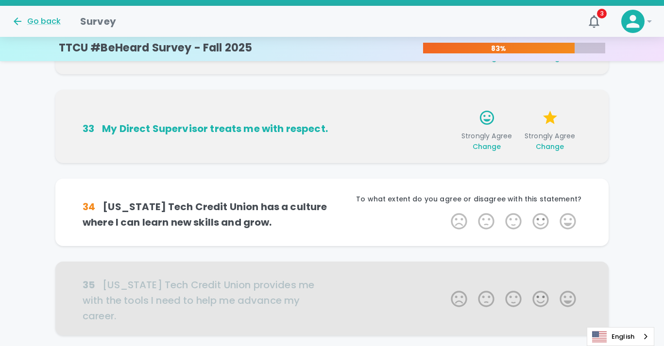
scroll to position [256, 0]
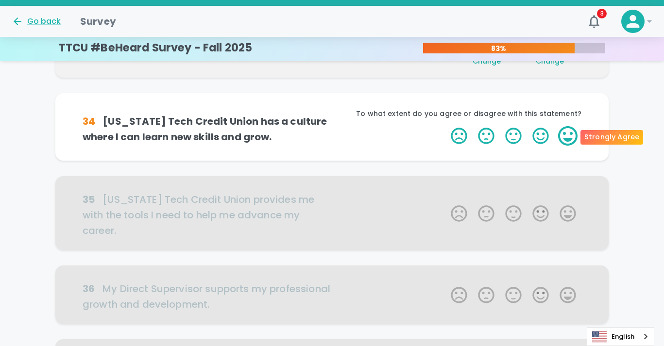
click at [567, 135] on label "5 Stars" at bounding box center [567, 135] width 27 height 19
click at [445, 126] on input "5 Stars" at bounding box center [445, 126] width 0 height 0
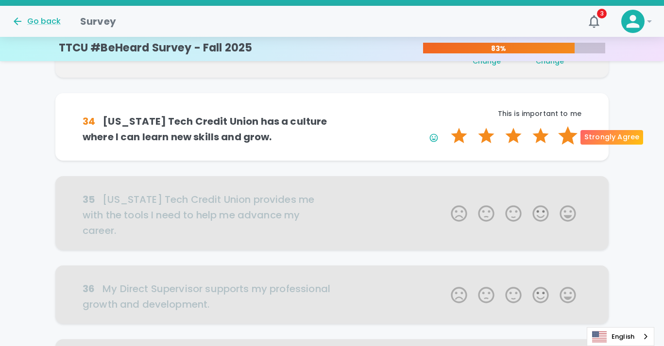
click at [563, 133] on label "5 Stars" at bounding box center [567, 135] width 27 height 19
click at [445, 126] on input "5 Stars" at bounding box center [445, 126] width 0 height 0
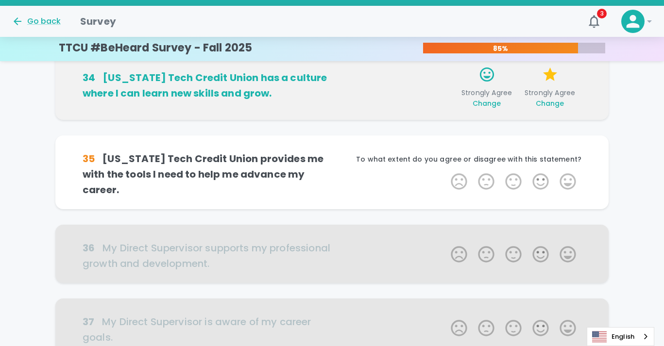
scroll to position [342, 0]
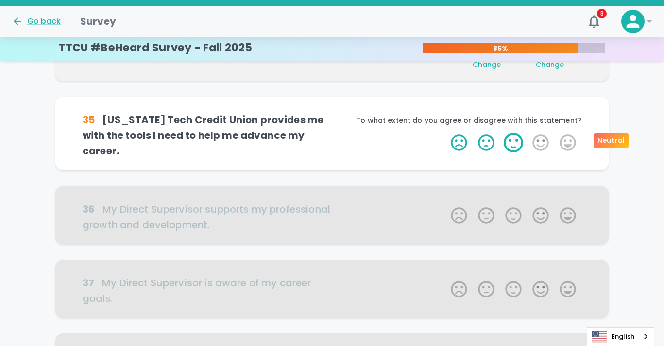
click at [518, 139] on label "3 Stars" at bounding box center [513, 142] width 27 height 19
click at [445, 133] on input "3 Stars" at bounding box center [445, 133] width 0 height 0
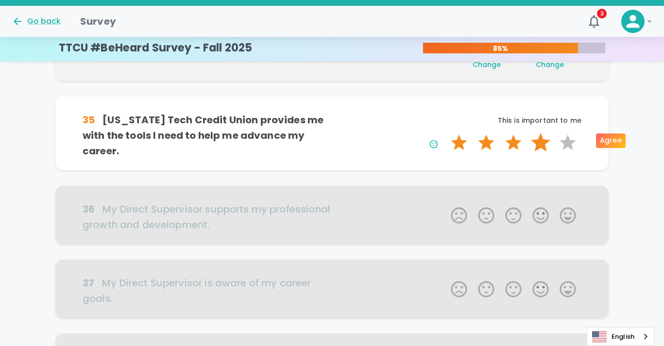
click at [543, 142] on label "4 Stars" at bounding box center [540, 142] width 27 height 19
click at [445, 133] on input "4 Stars" at bounding box center [445, 133] width 0 height 0
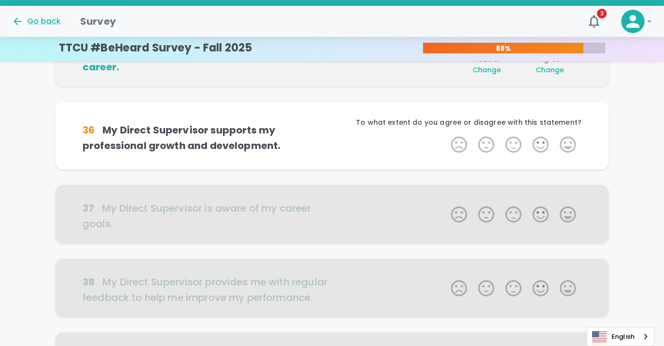
scroll to position [427, 0]
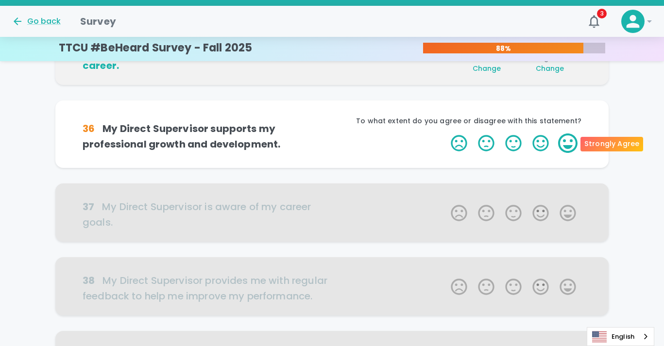
click at [565, 146] on label "5 Stars" at bounding box center [567, 143] width 27 height 19
click at [445, 134] on input "5 Stars" at bounding box center [445, 133] width 0 height 0
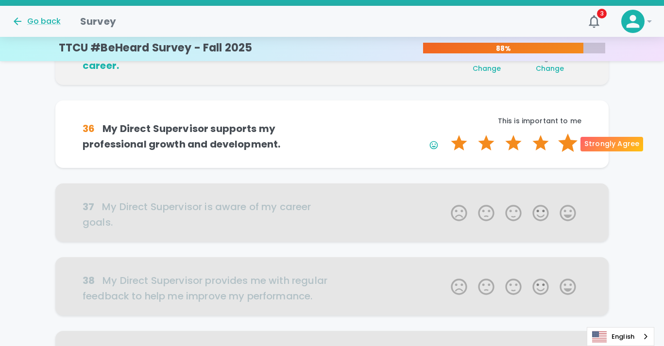
click at [568, 137] on label "5 Stars" at bounding box center [567, 143] width 27 height 19
click at [445, 134] on input "5 Stars" at bounding box center [445, 133] width 0 height 0
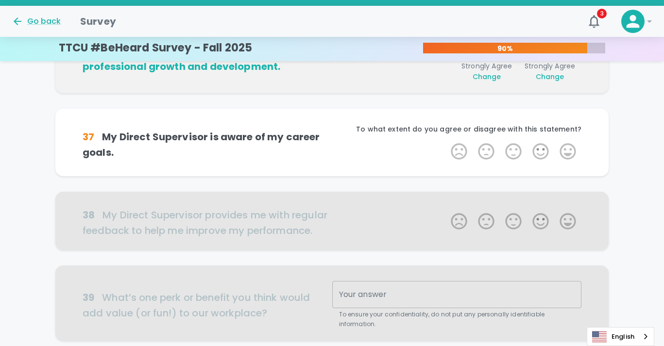
scroll to position [513, 0]
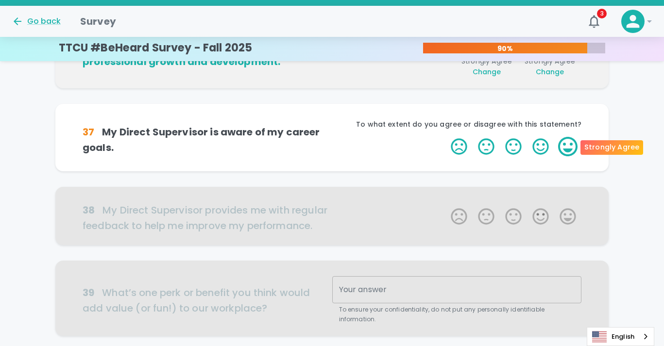
click at [568, 140] on label "5 Stars" at bounding box center [567, 146] width 27 height 19
click at [445, 137] on input "5 Stars" at bounding box center [445, 136] width 0 height 0
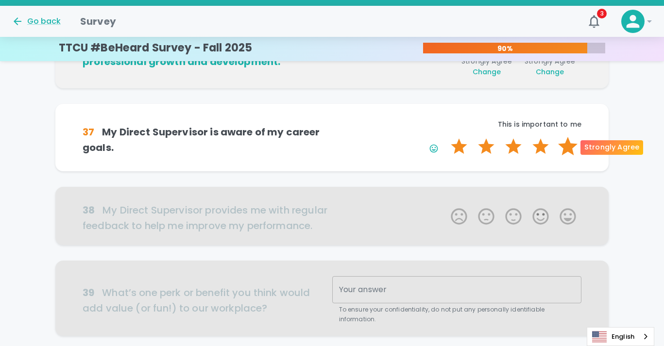
click at [568, 142] on label "5 Stars" at bounding box center [567, 146] width 27 height 19
click at [445, 137] on input "5 Stars" at bounding box center [445, 136] width 0 height 0
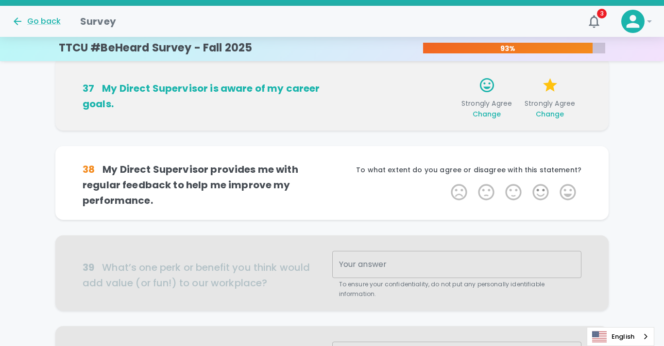
scroll to position [598, 0]
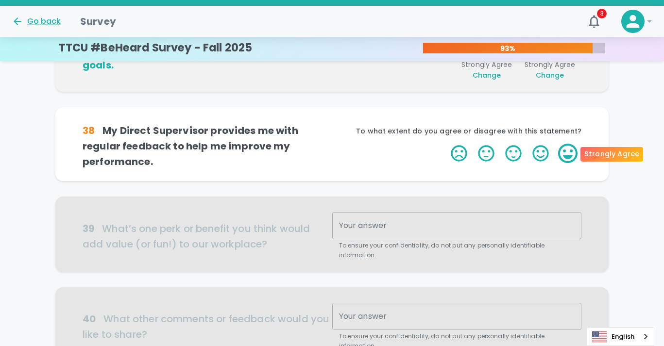
click at [569, 153] on label "5 Stars" at bounding box center [567, 153] width 27 height 19
click at [445, 144] on input "5 Stars" at bounding box center [445, 143] width 0 height 0
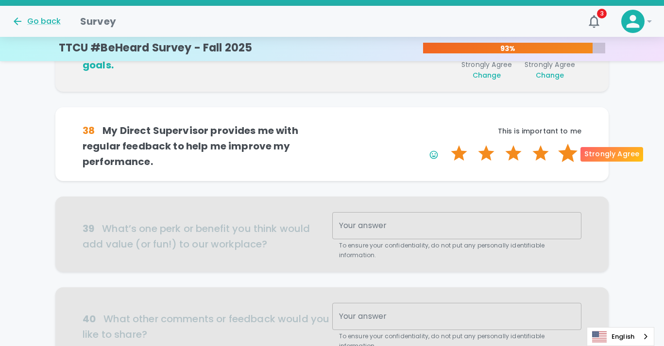
click at [566, 153] on label "5 Stars" at bounding box center [567, 153] width 27 height 19
click at [445, 144] on input "5 Stars" at bounding box center [445, 143] width 0 height 0
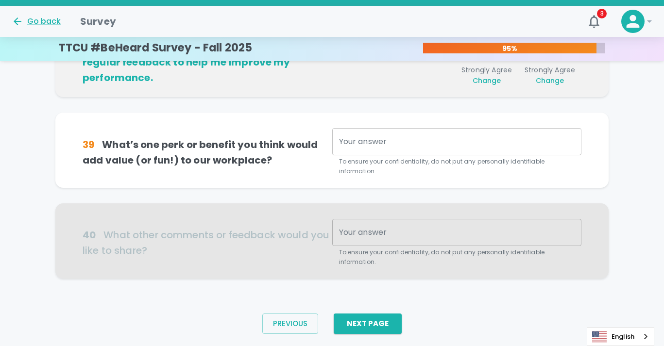
scroll to position [684, 0]
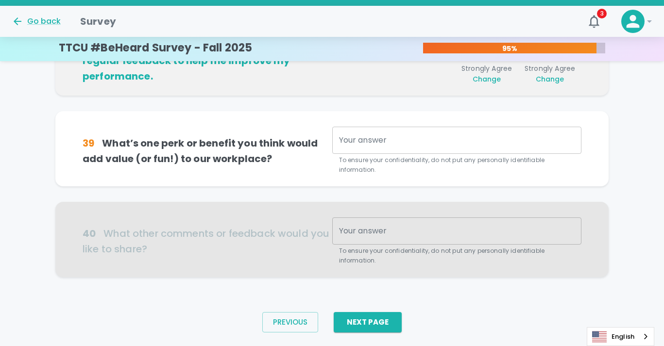
click at [499, 144] on textarea "Your answer" at bounding box center [457, 140] width 236 height 11
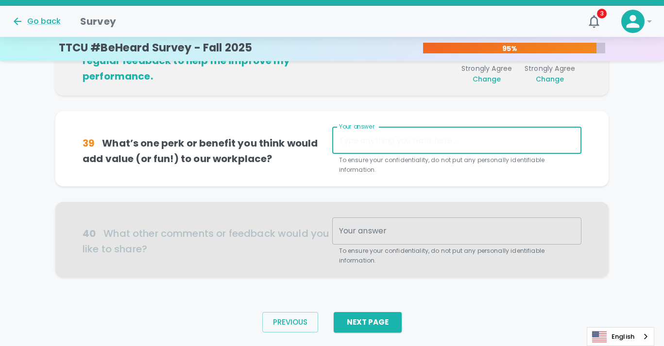
click at [429, 137] on textarea "Your answer" at bounding box center [457, 140] width 236 height 11
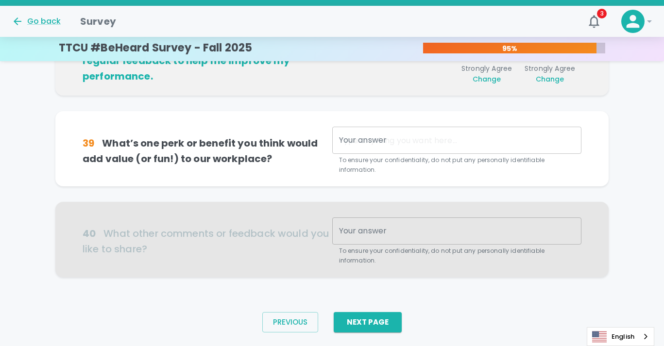
click at [436, 230] on div at bounding box center [331, 239] width 553 height 75
click at [382, 231] on div at bounding box center [331, 239] width 553 height 75
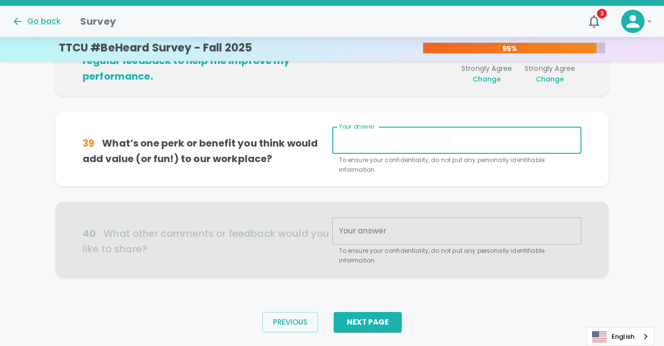
click at [376, 144] on textarea "Your answer" at bounding box center [457, 140] width 236 height 11
click at [392, 137] on textarea "Your answer" at bounding box center [457, 140] width 236 height 11
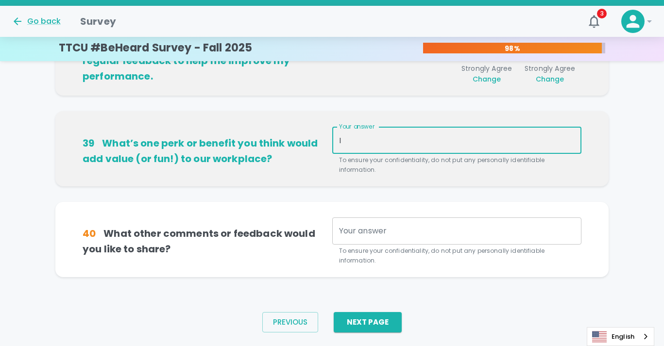
type textarea "I"
type textarea "I think more pto would be a good idea."
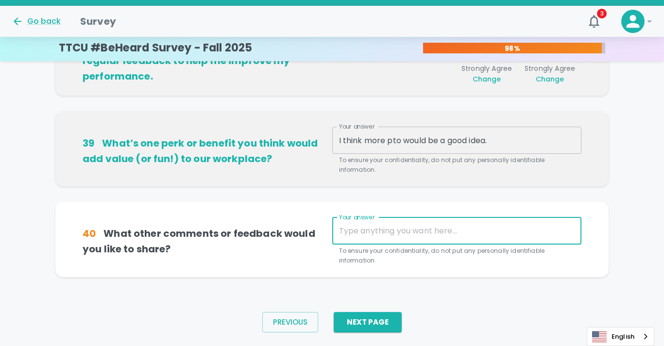
click at [369, 234] on textarea "Your answer" at bounding box center [457, 230] width 236 height 11
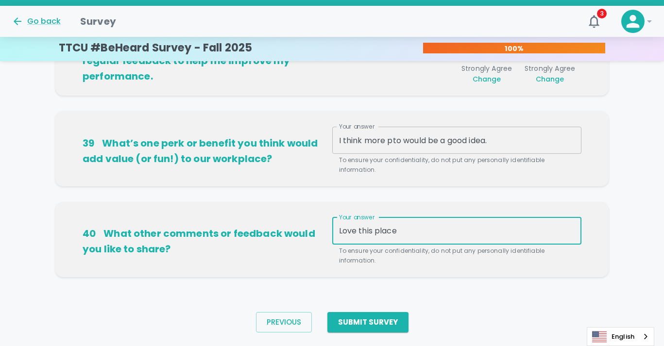
type textarea "Love this place"
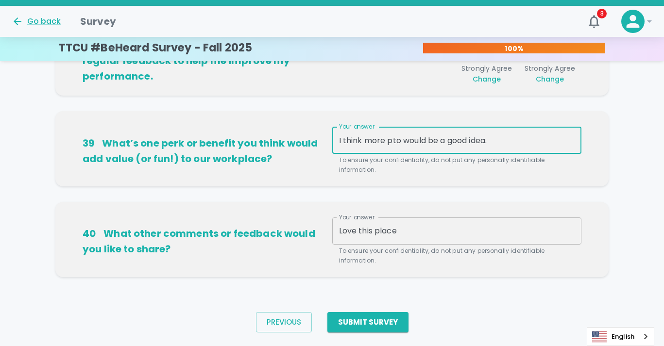
click at [513, 137] on textarea "I think more pto would be a good idea." at bounding box center [457, 140] width 236 height 11
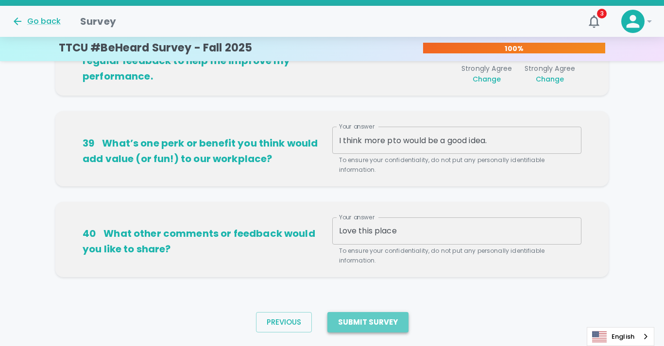
click at [380, 320] on button "Submit Survey" at bounding box center [367, 322] width 81 height 20
